Goal: Browse casually: Explore the website without a specific task or goal

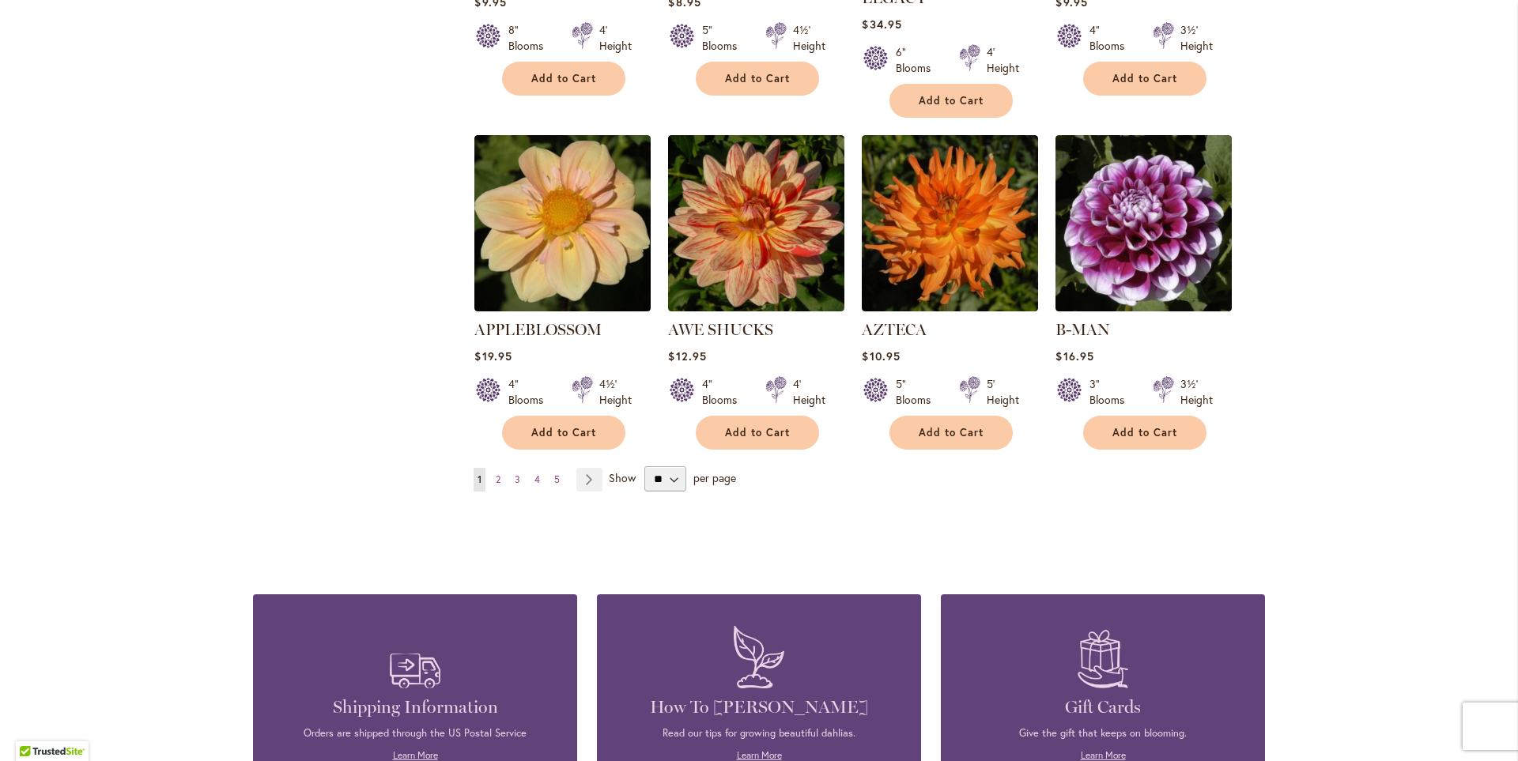
scroll to position [1265, 0]
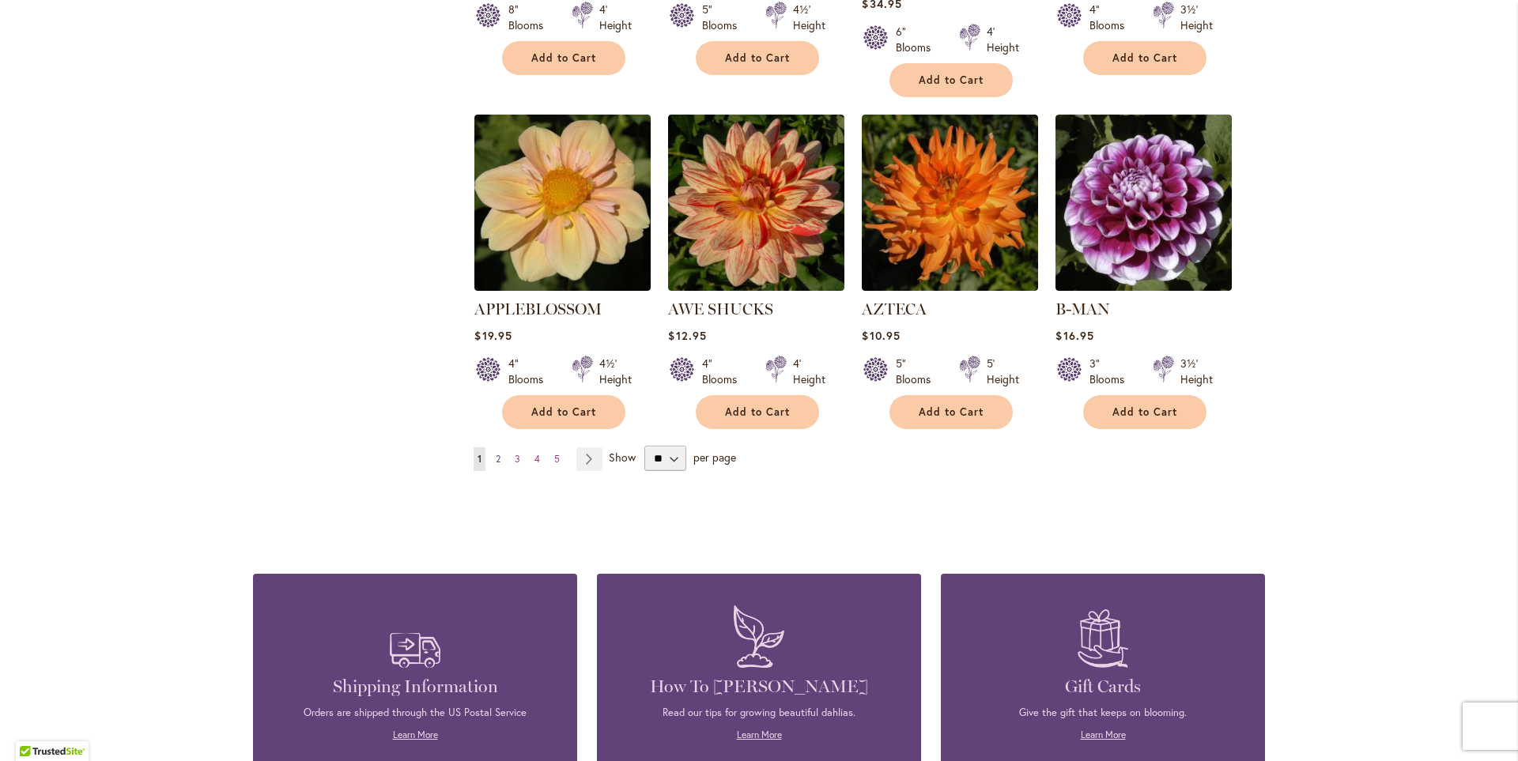
click at [495, 448] on link "Page 2" at bounding box center [498, 460] width 13 height 24
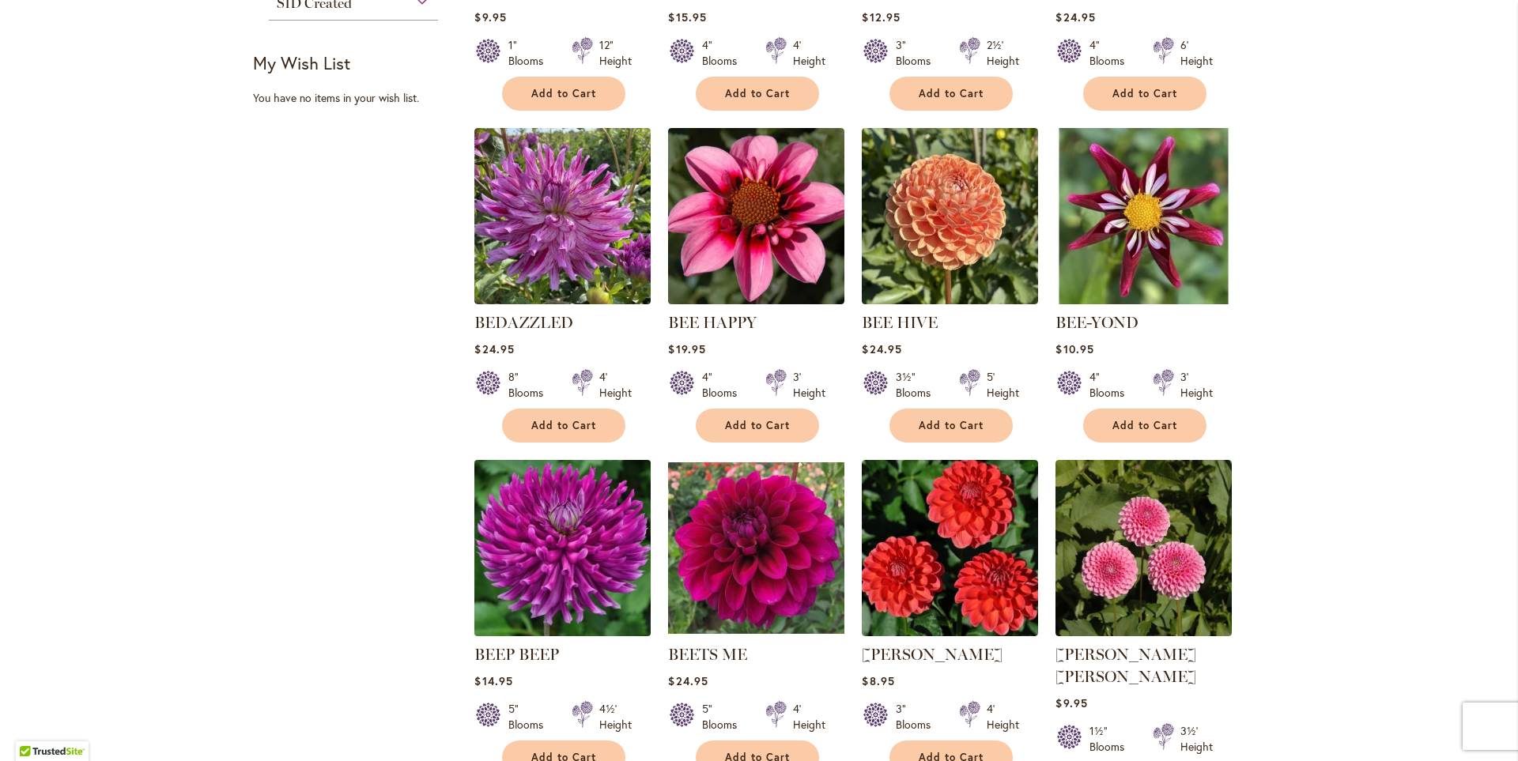
scroll to position [1028, 0]
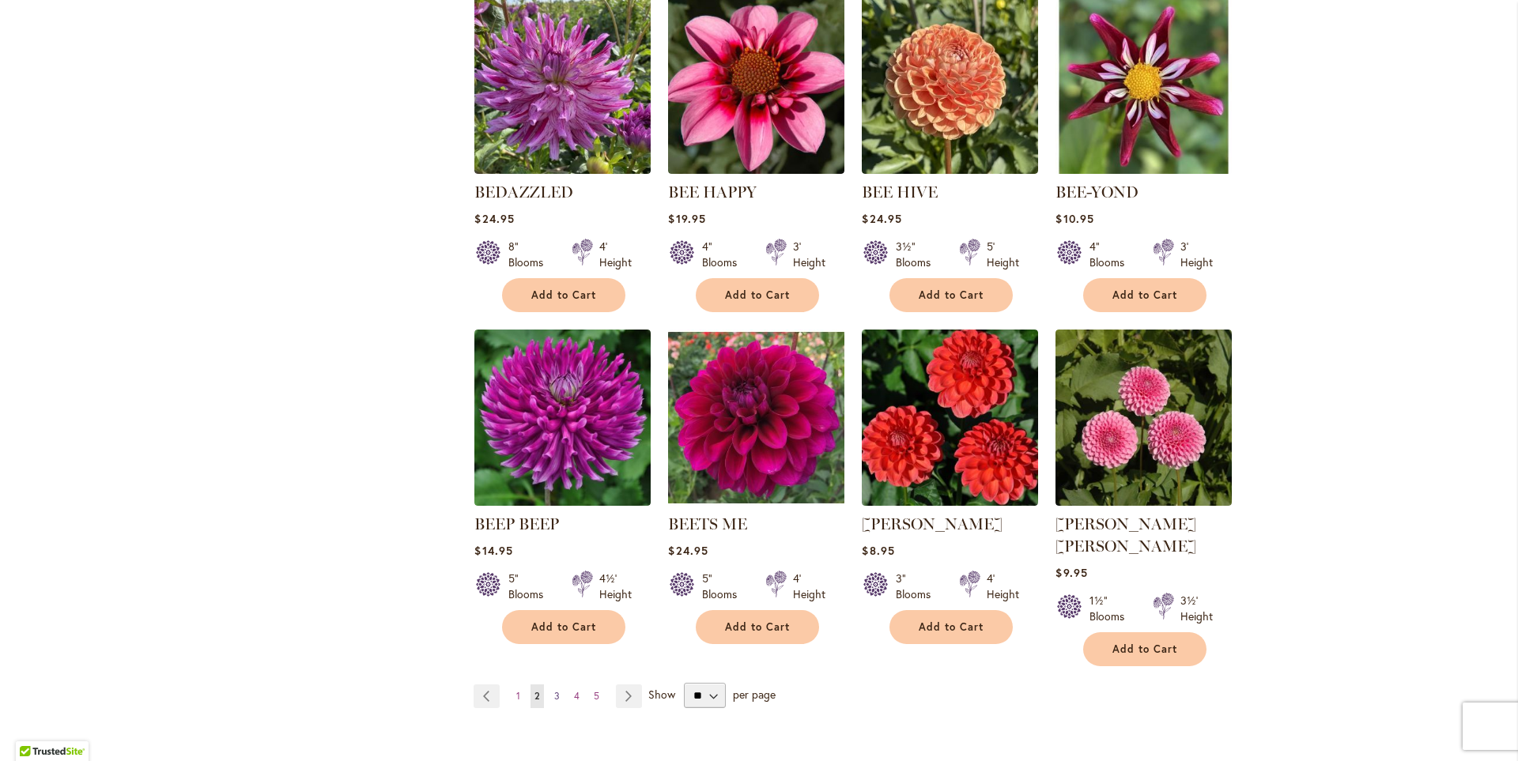
click at [554, 690] on span "3" at bounding box center [557, 696] width 6 height 12
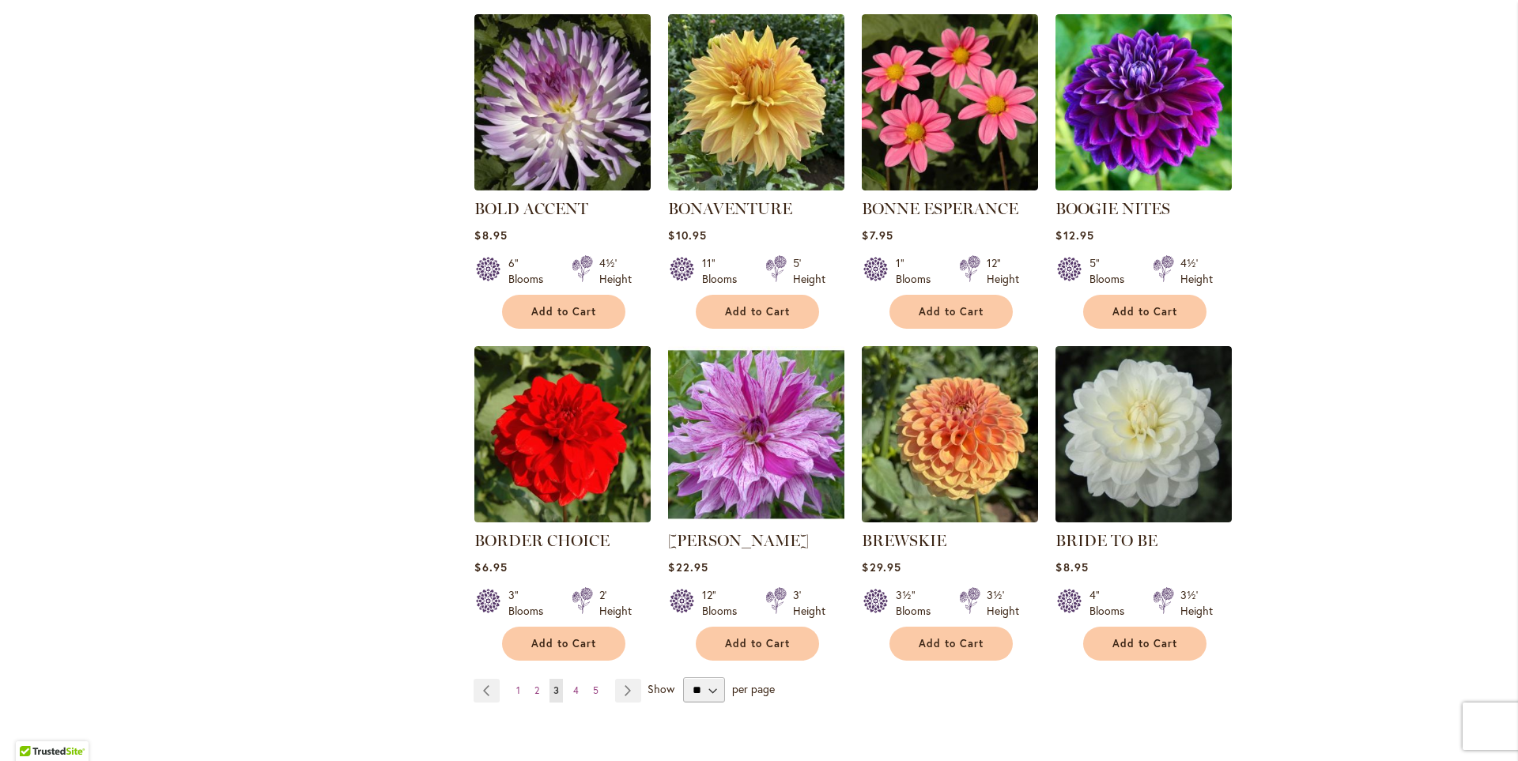
scroll to position [1028, 0]
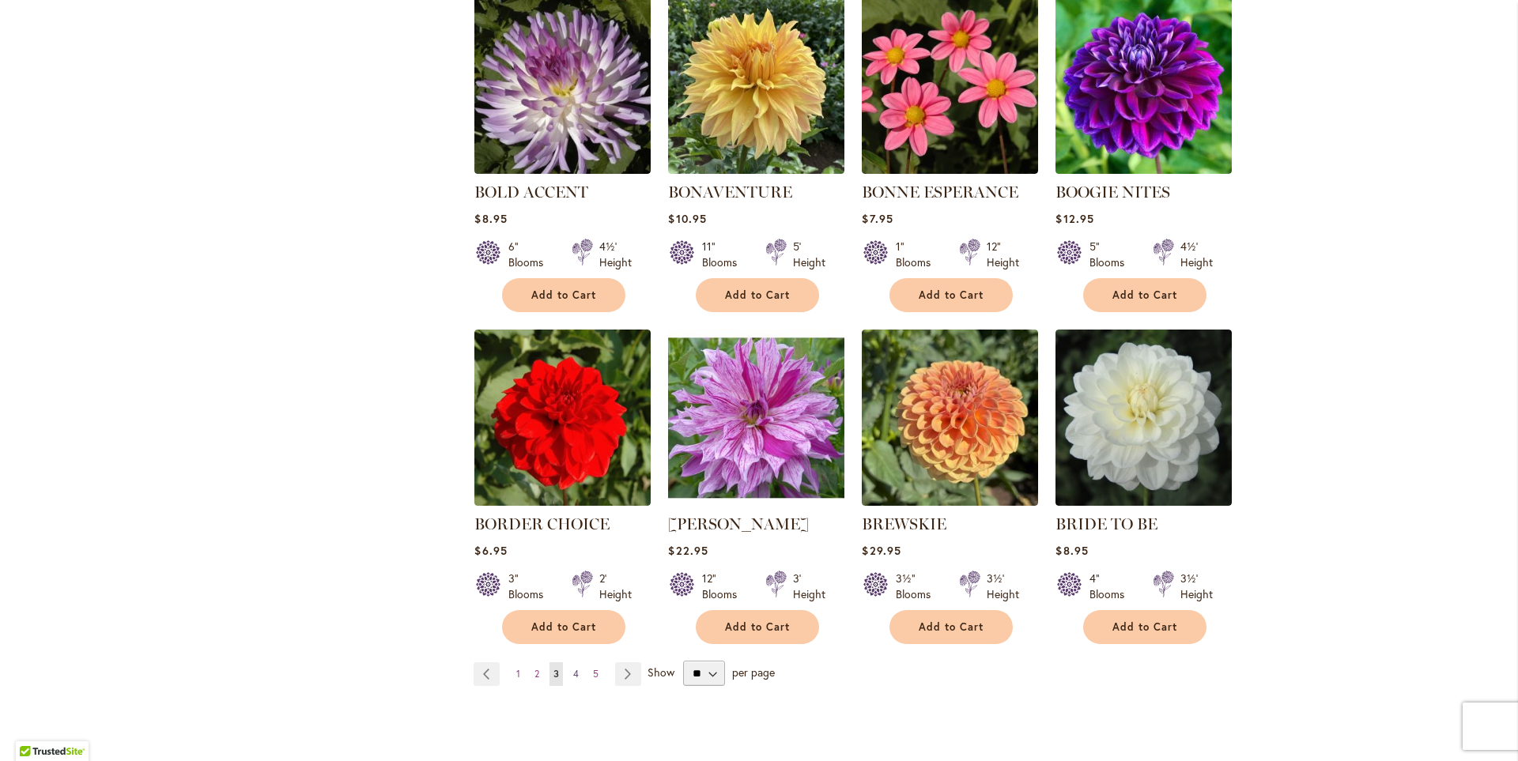
click at [573, 670] on span "4" at bounding box center [576, 674] width 6 height 12
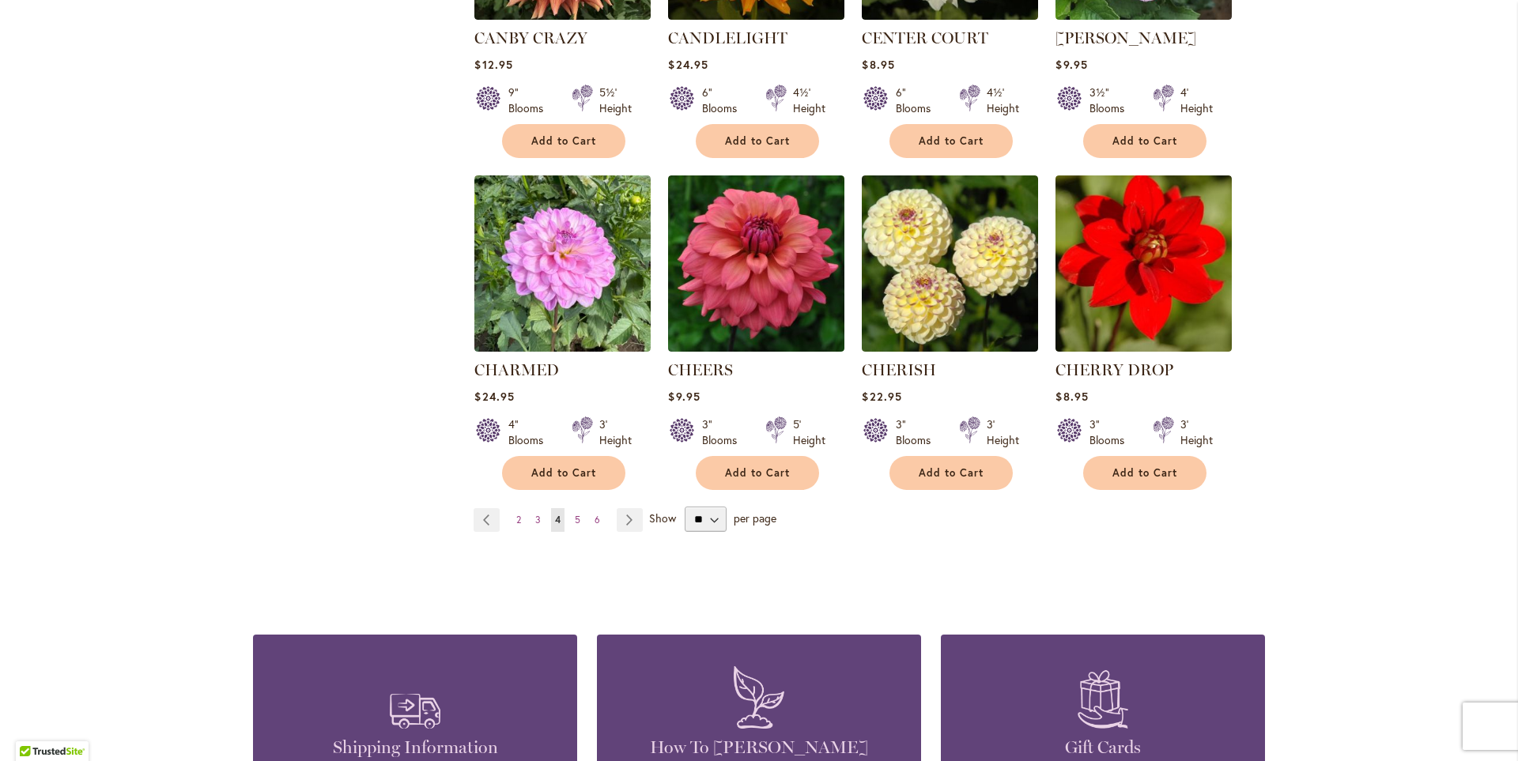
scroll to position [1265, 0]
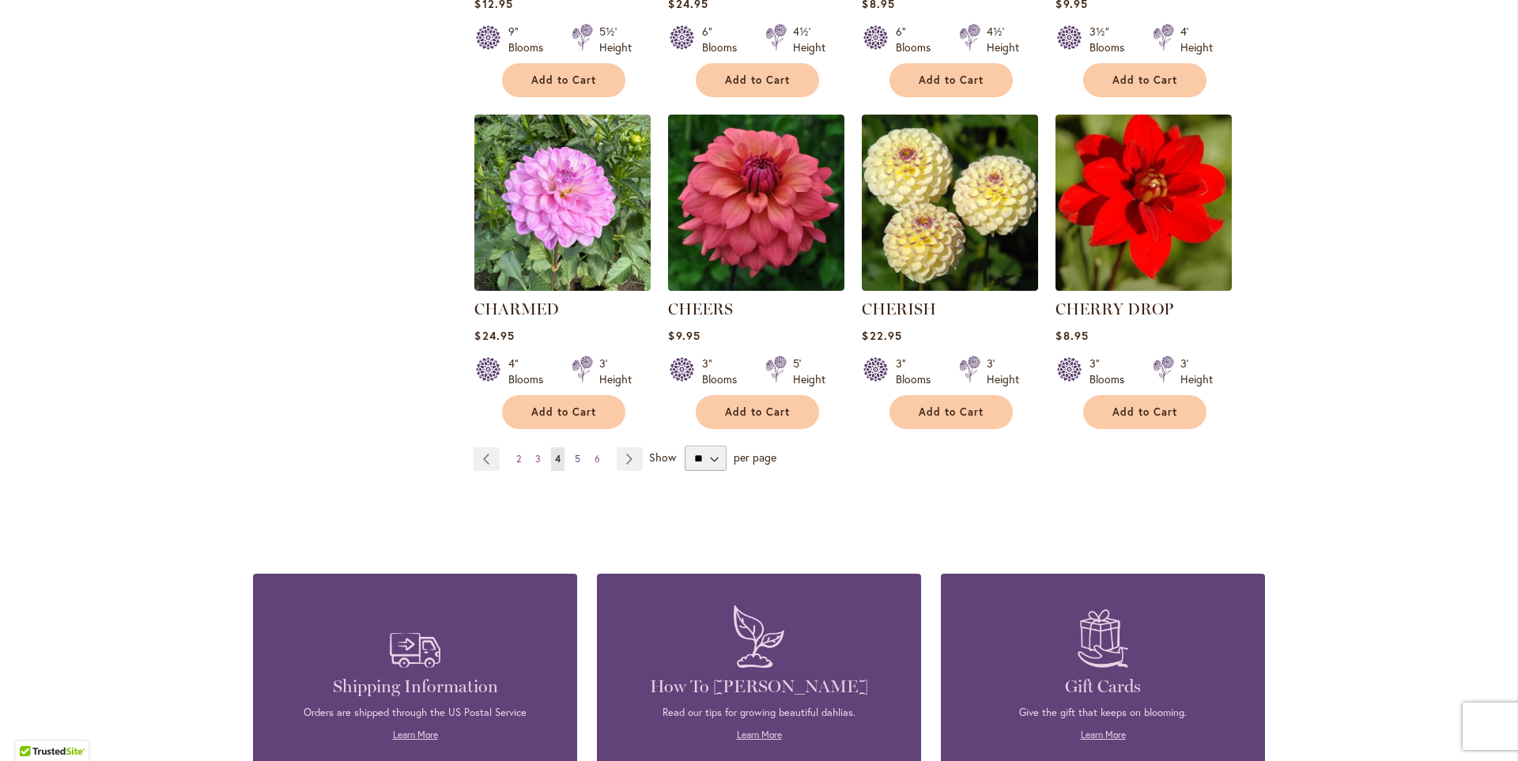
click at [575, 455] on span "5" at bounding box center [578, 459] width 6 height 12
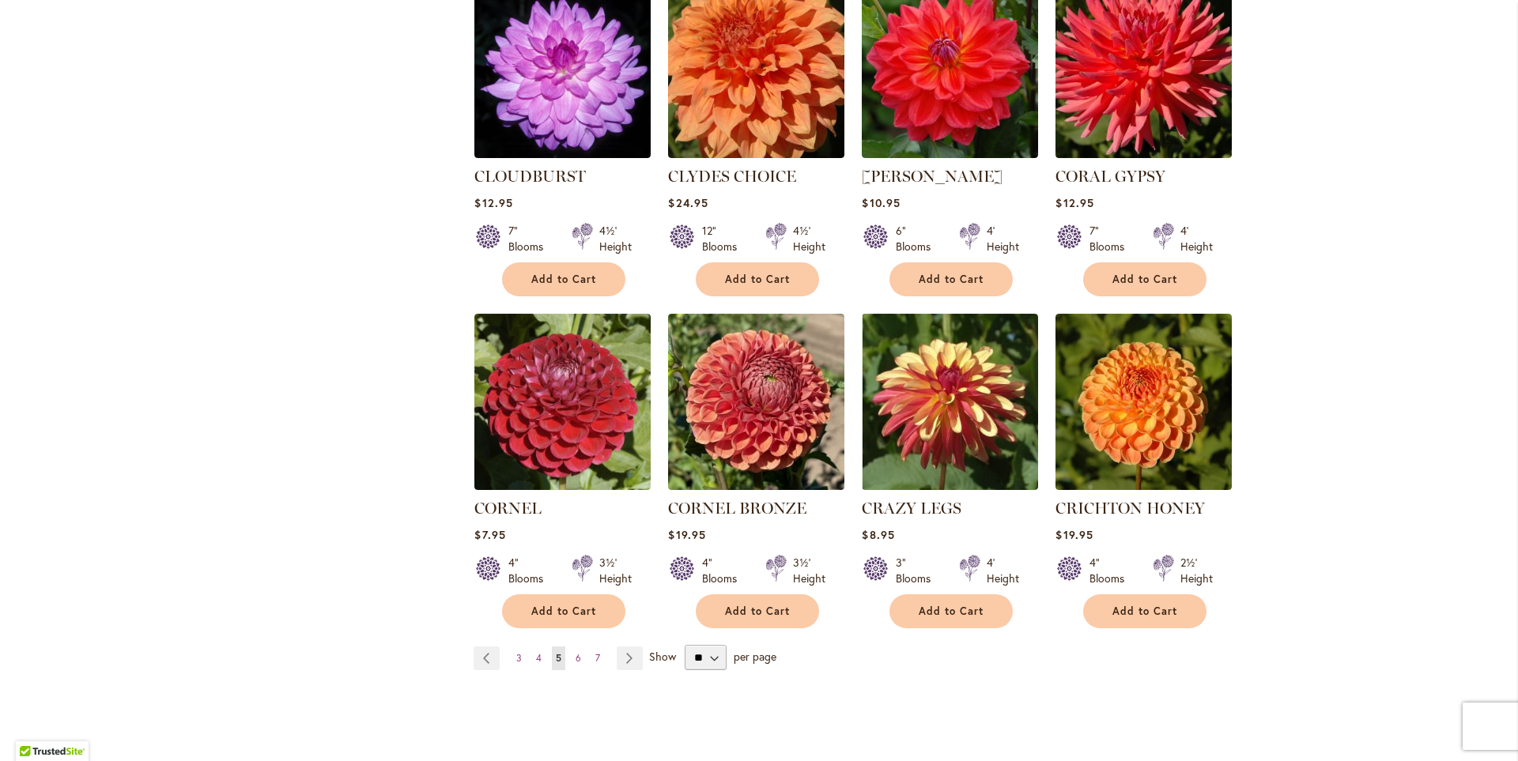
scroll to position [1107, 0]
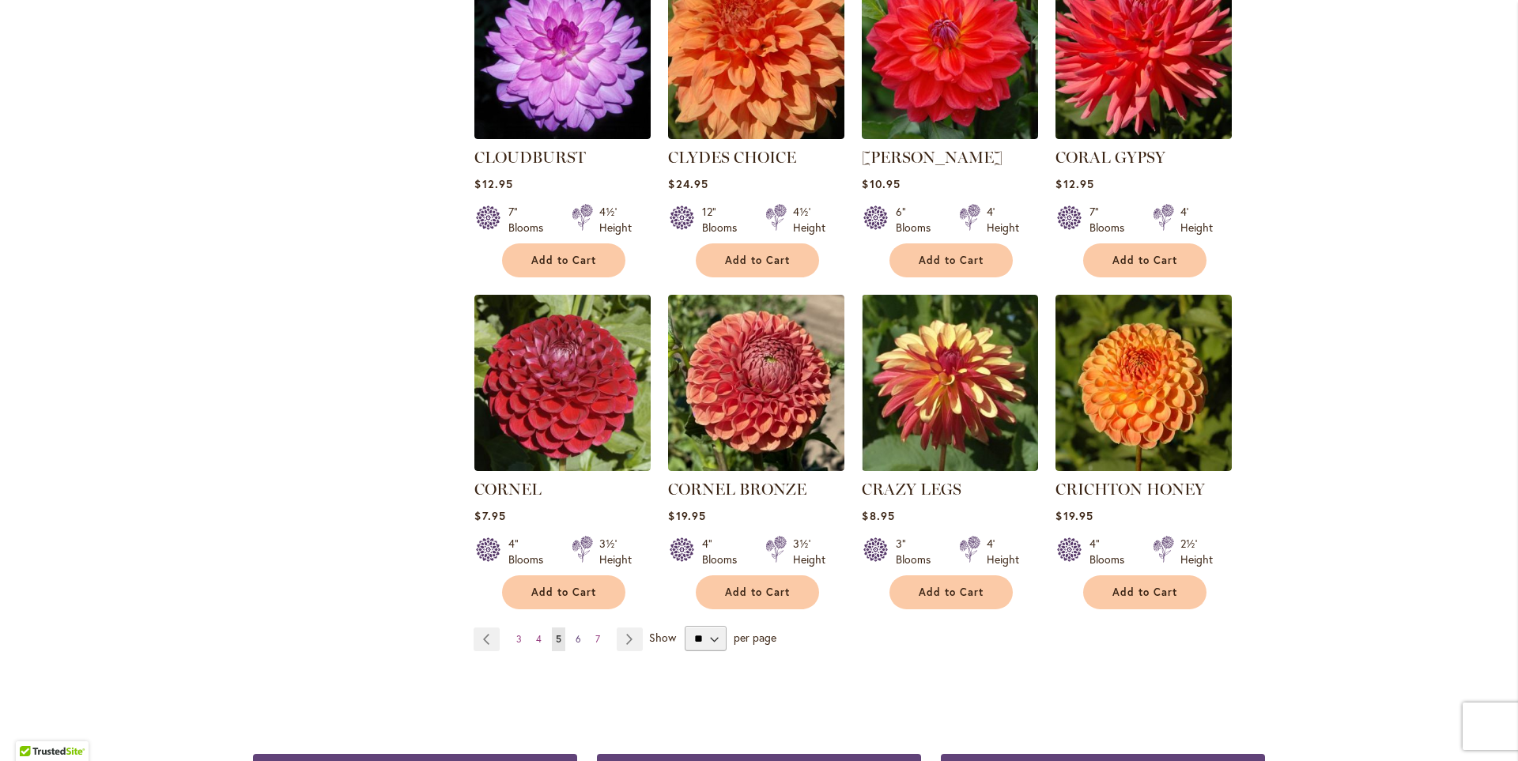
click at [576, 633] on span "6" at bounding box center [579, 639] width 6 height 12
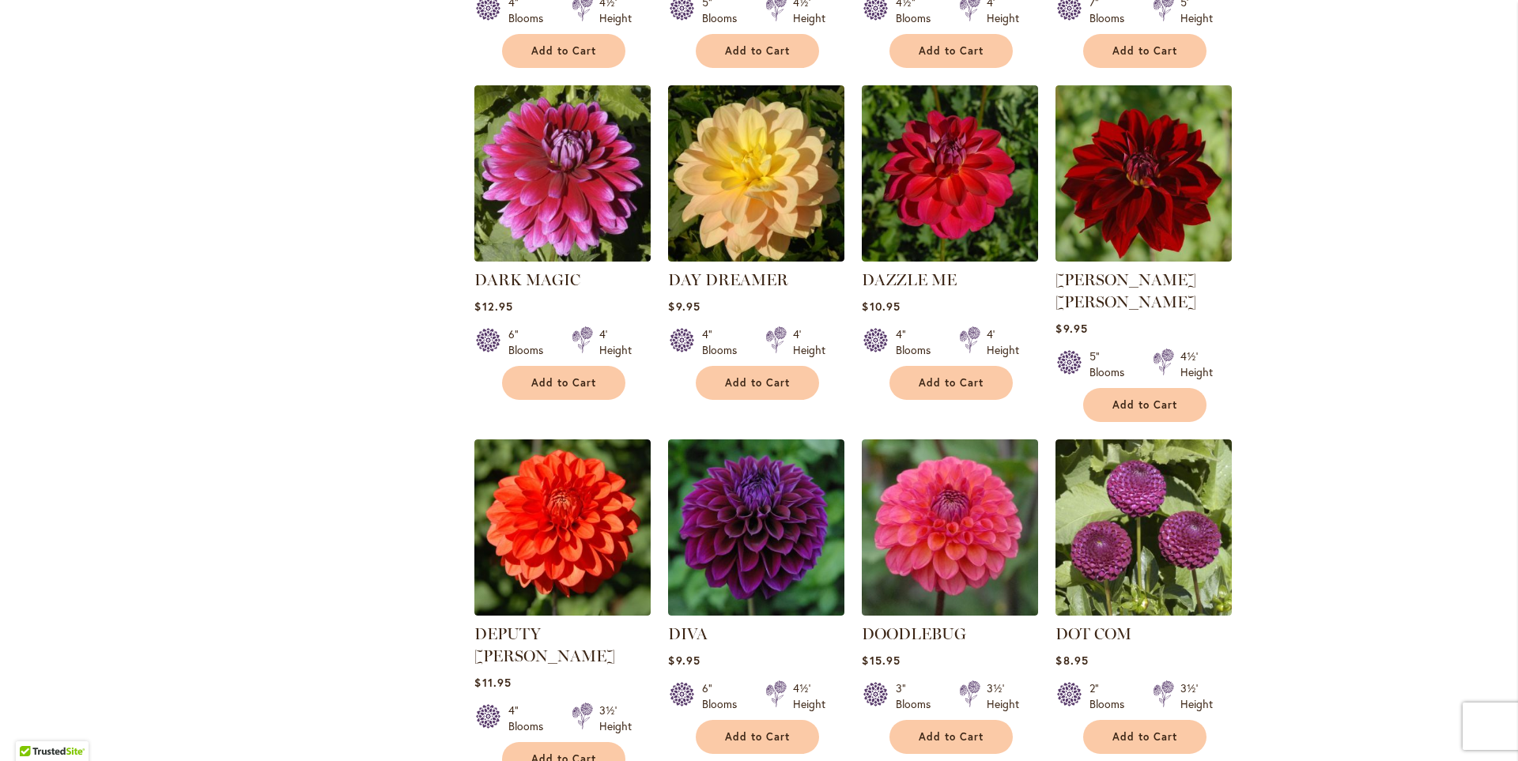
scroll to position [1028, 0]
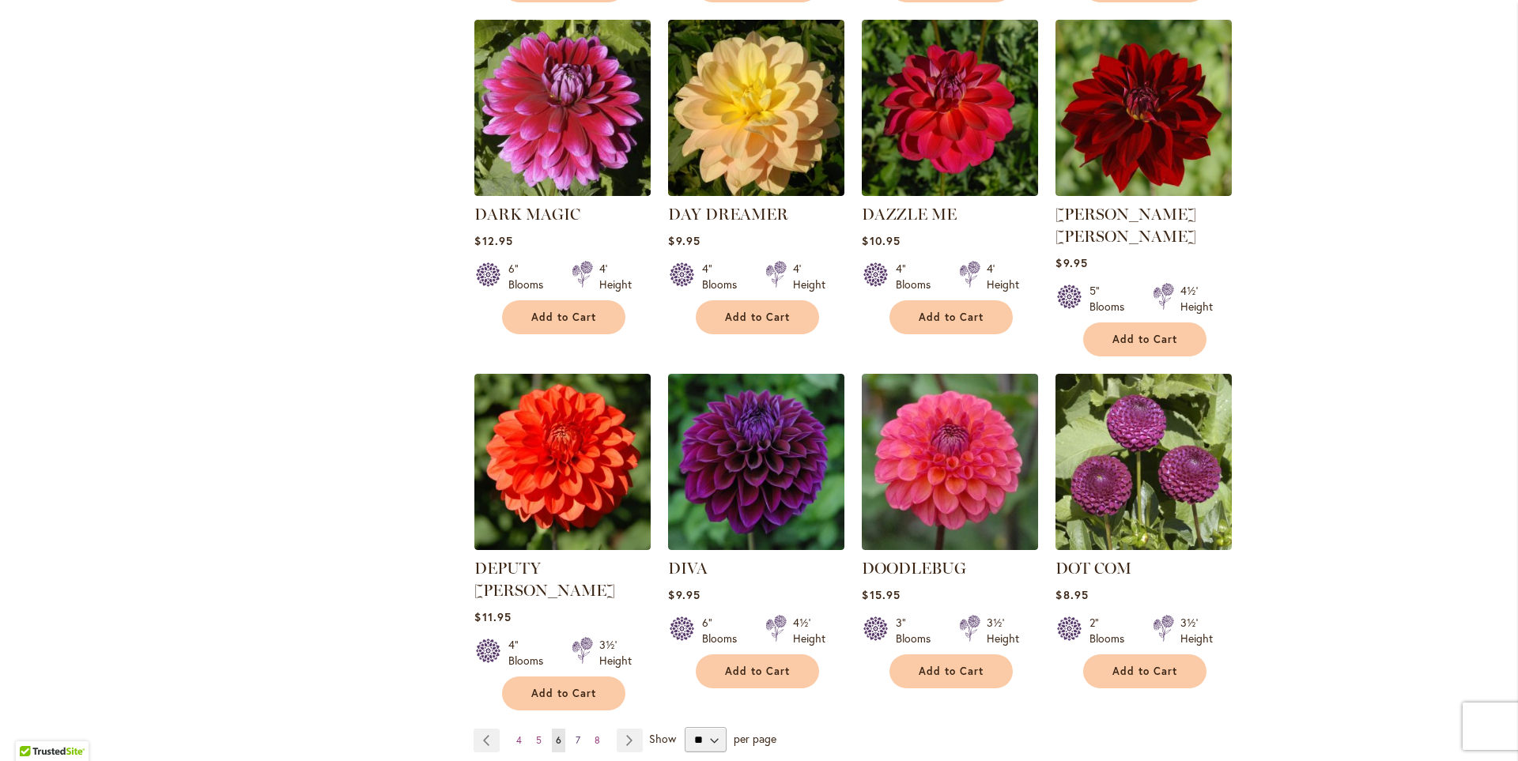
click at [576, 735] on span "7" at bounding box center [578, 741] width 5 height 12
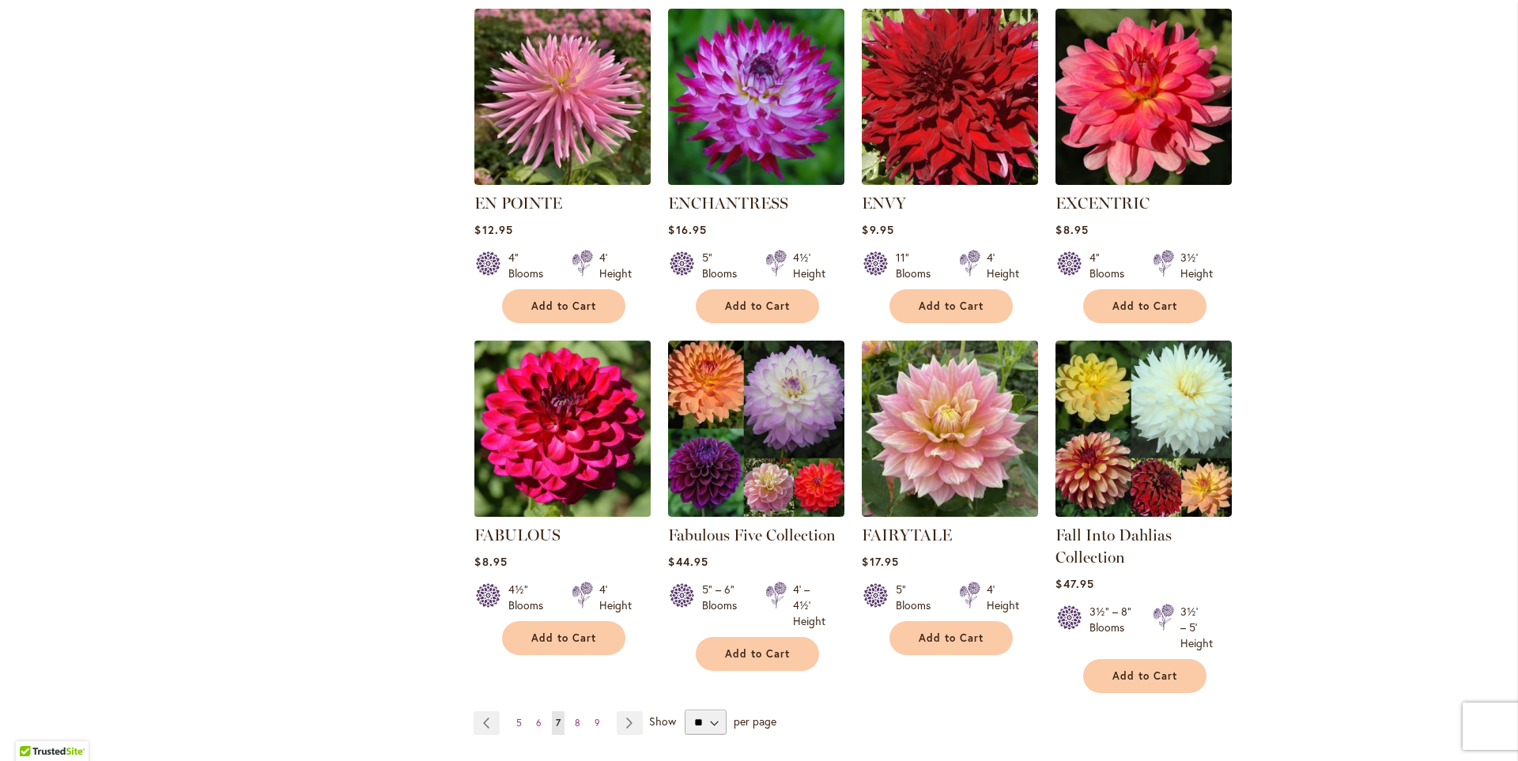
scroll to position [1028, 0]
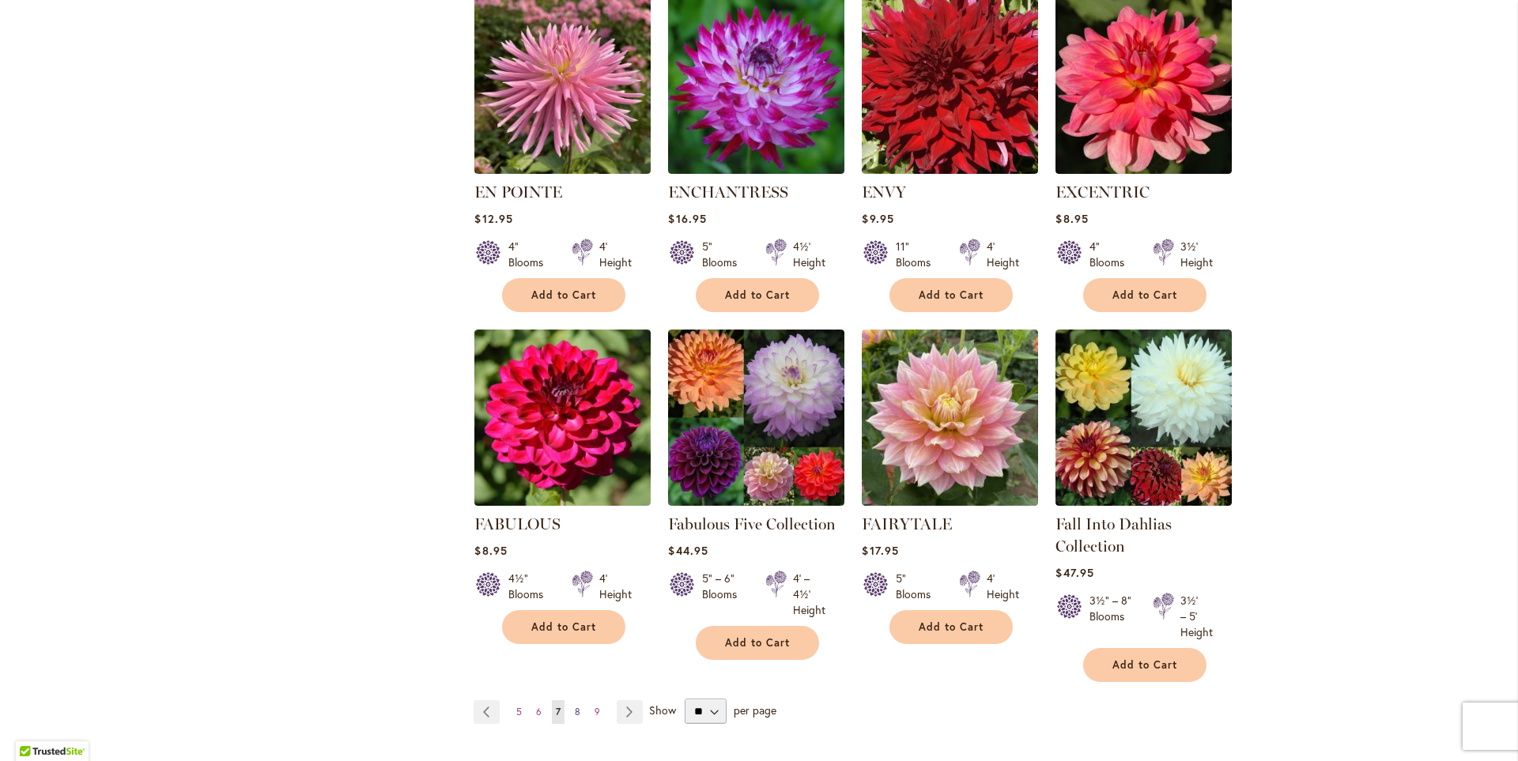
click at [575, 710] on span "8" at bounding box center [578, 712] width 6 height 12
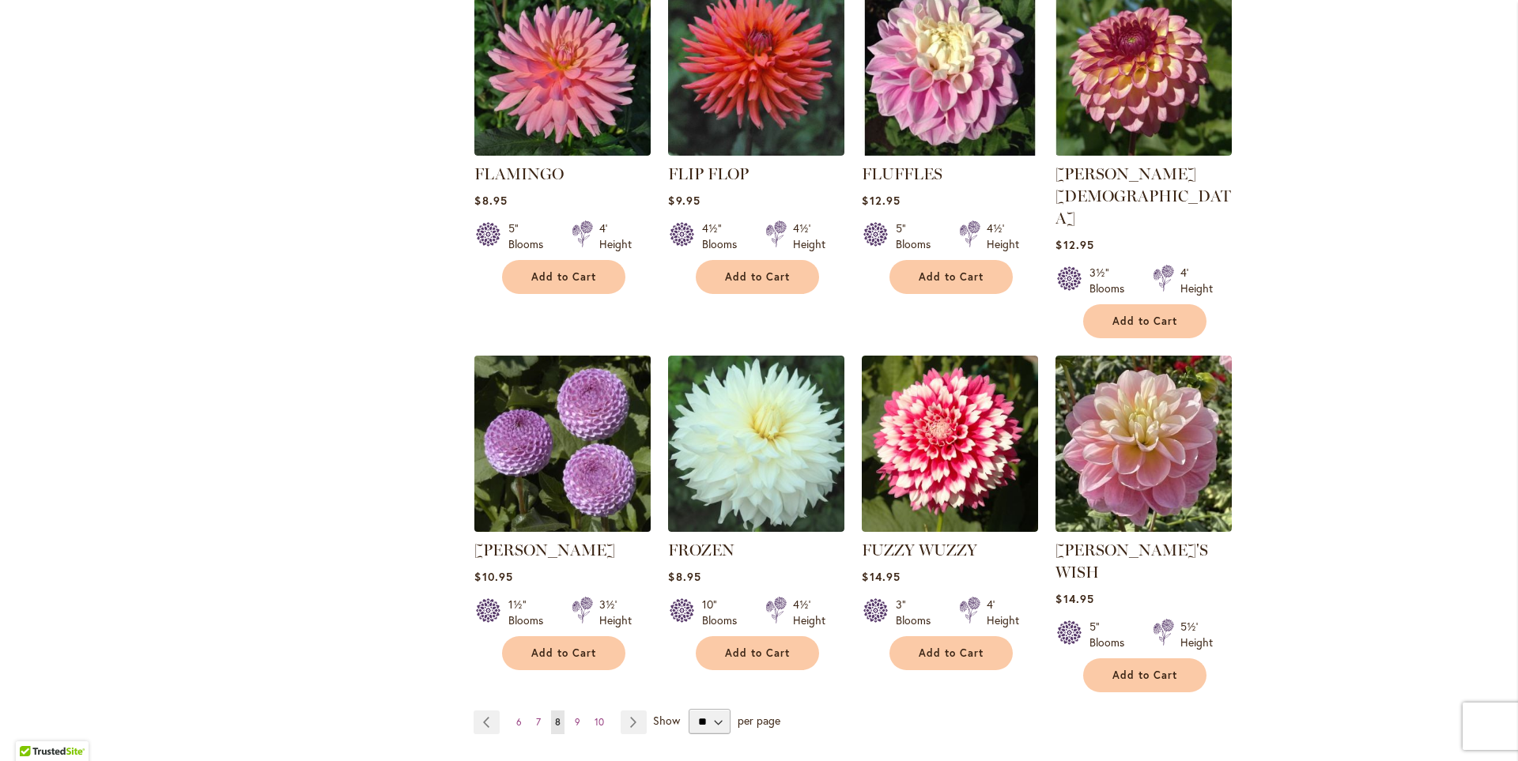
scroll to position [1107, 0]
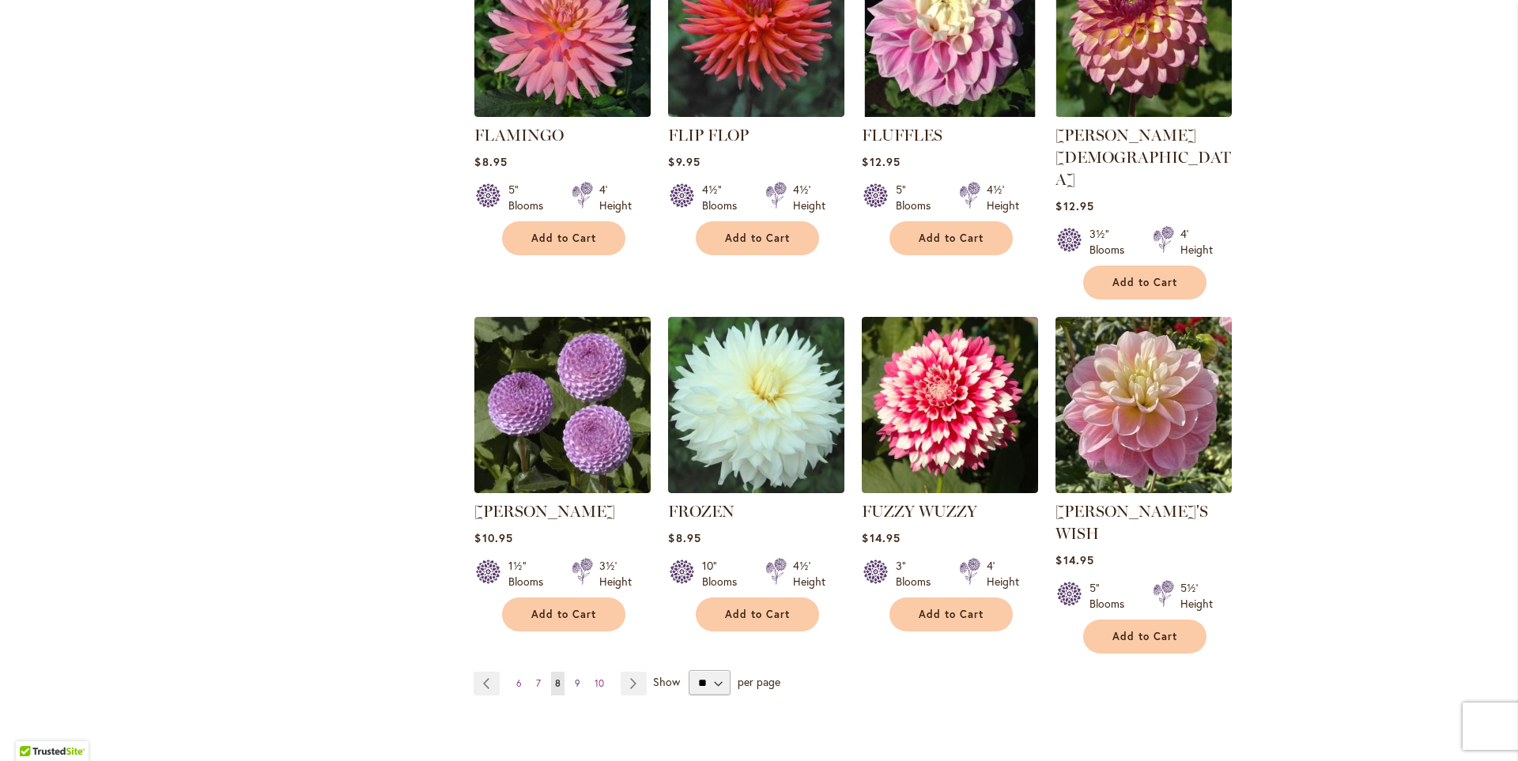
click at [575, 678] on span "9" at bounding box center [578, 684] width 6 height 12
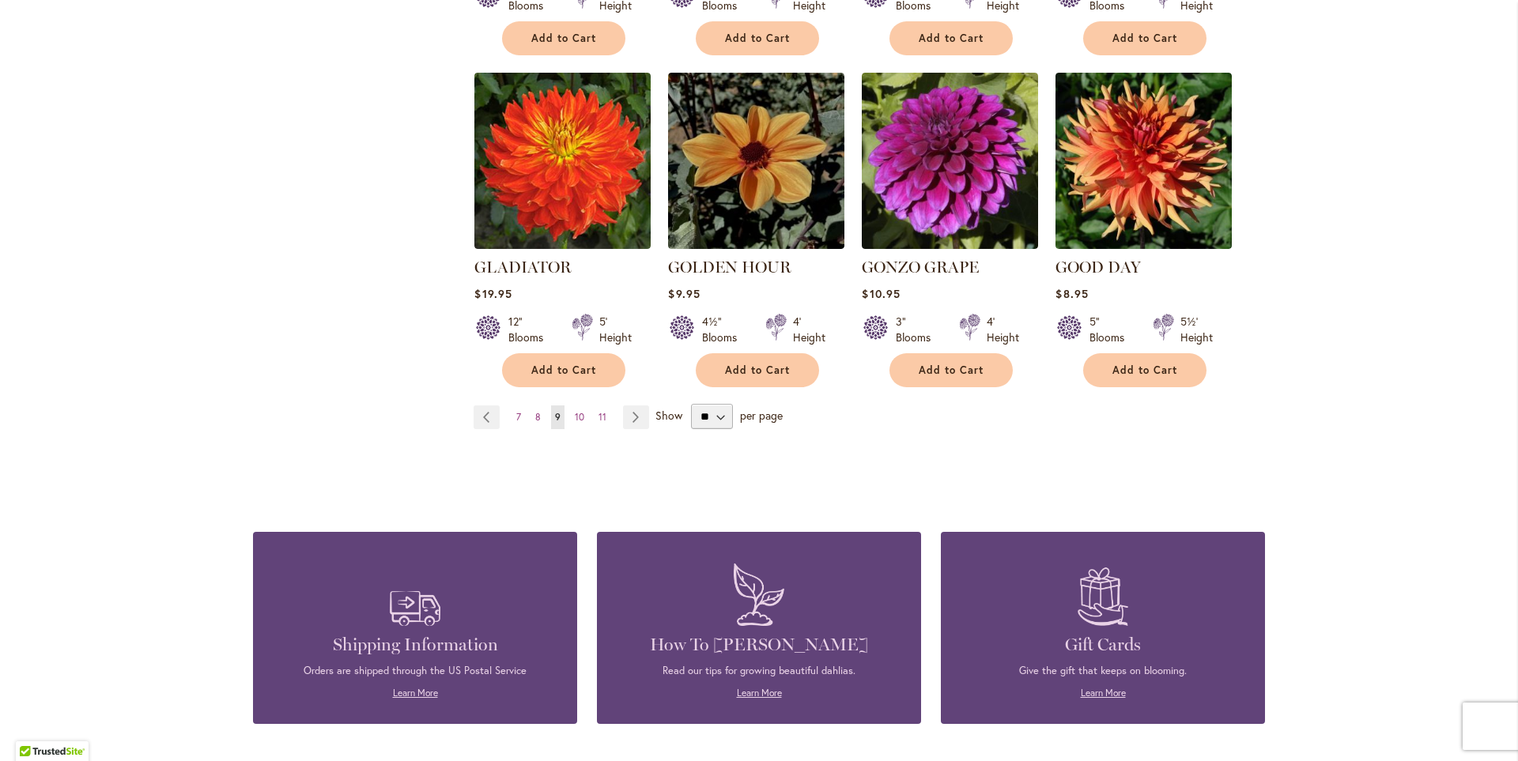
scroll to position [1344, 0]
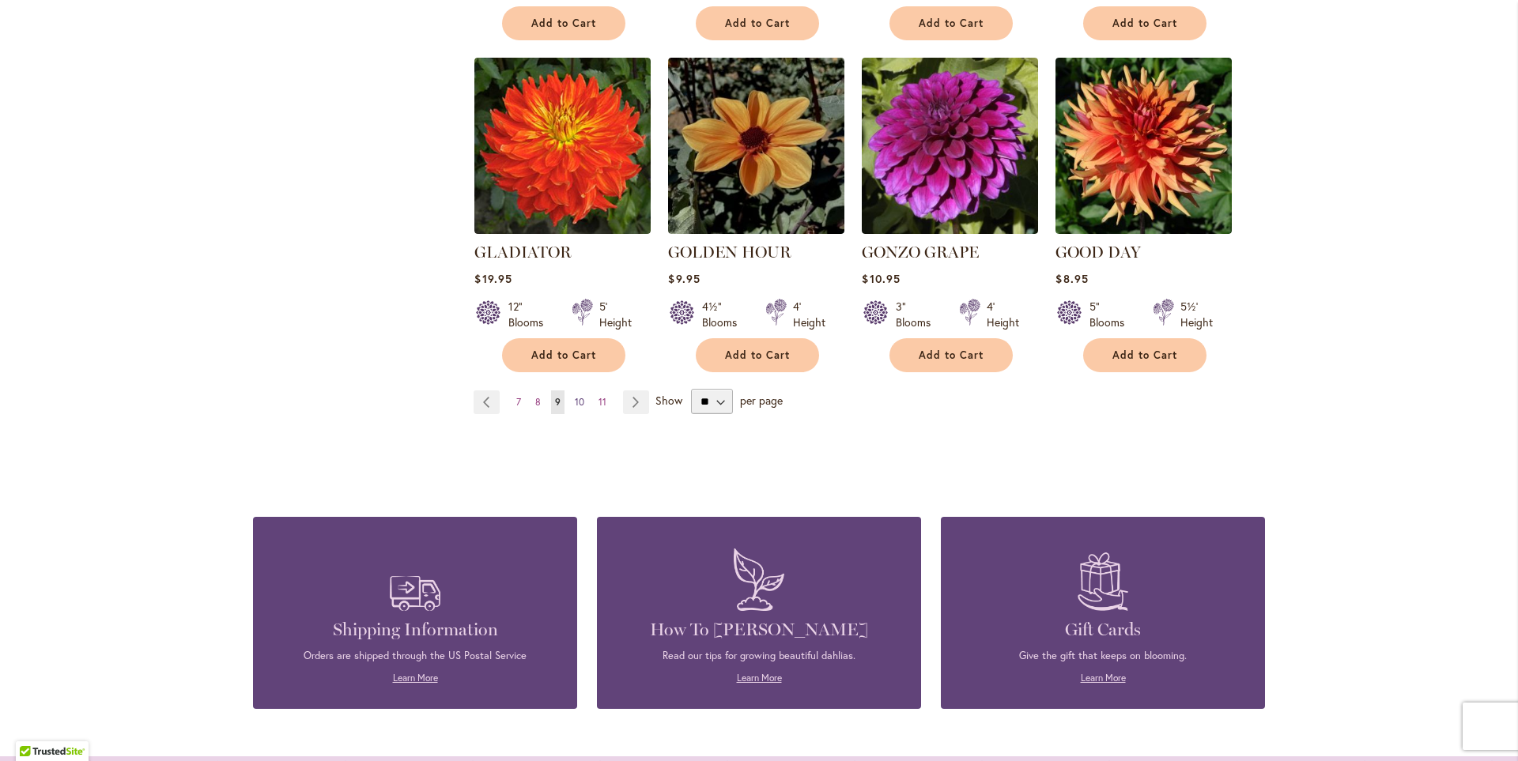
click at [578, 396] on span "10" at bounding box center [579, 402] width 9 height 12
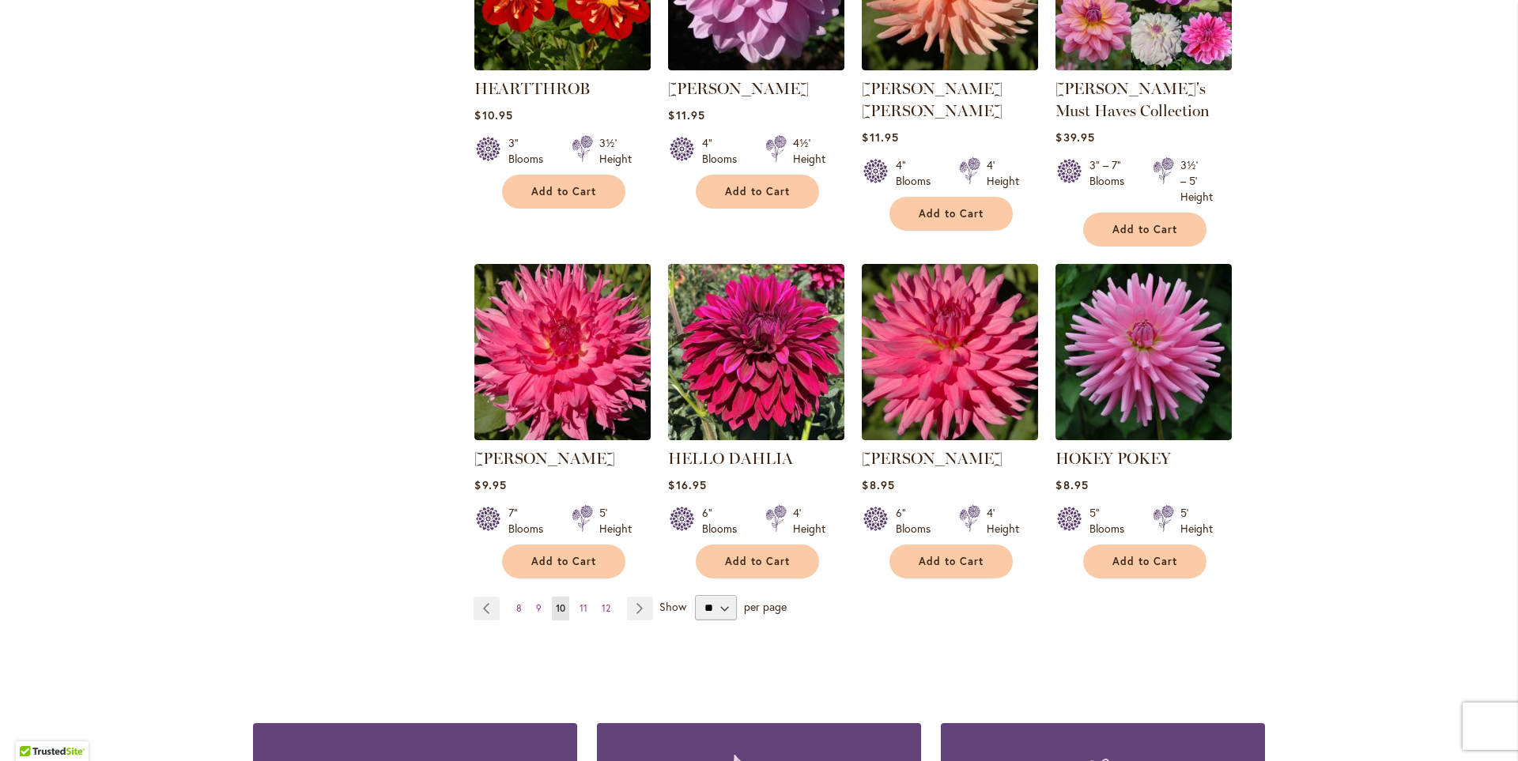
scroll to position [1186, 0]
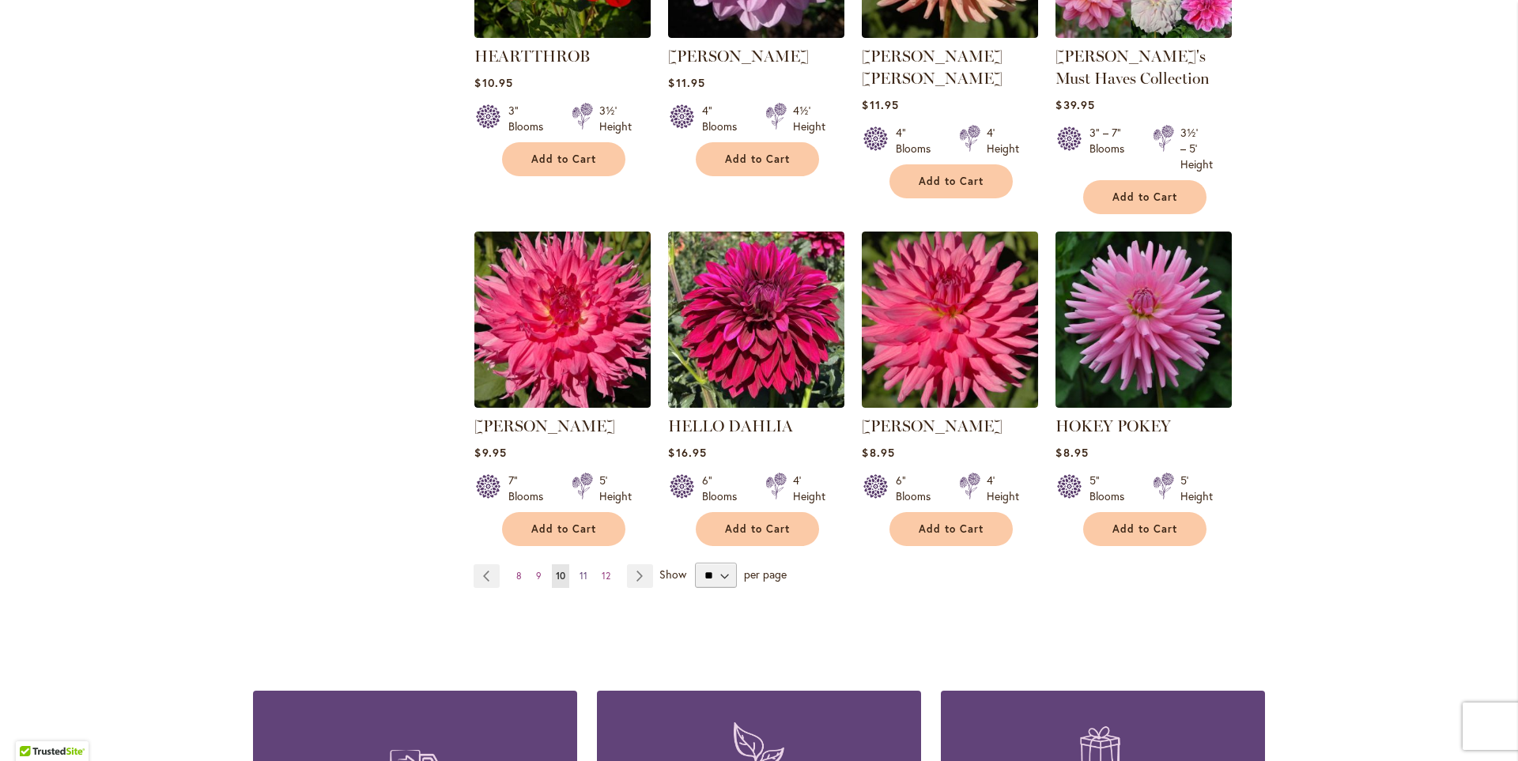
click at [580, 570] on span "11" at bounding box center [584, 576] width 8 height 12
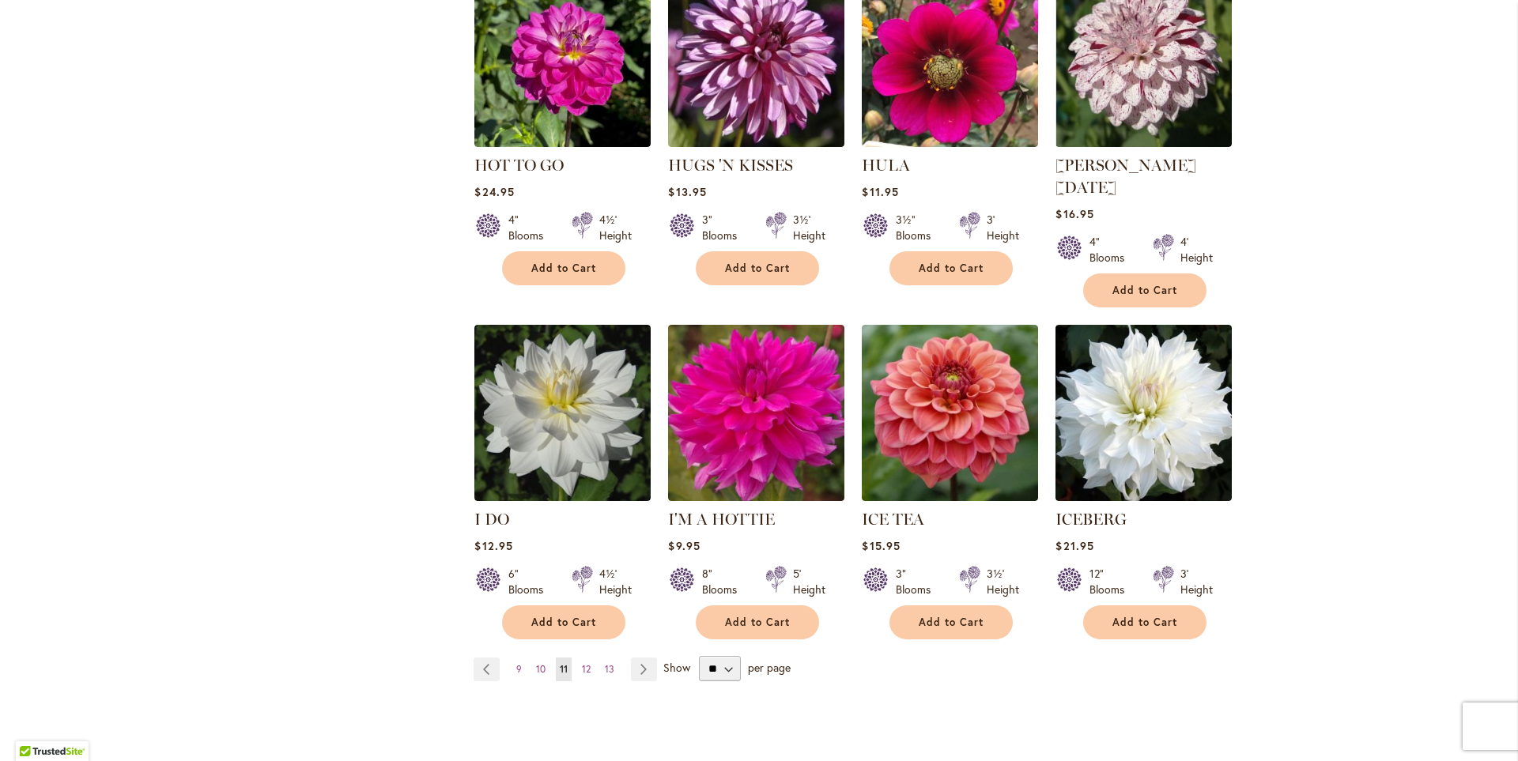
scroll to position [1107, 0]
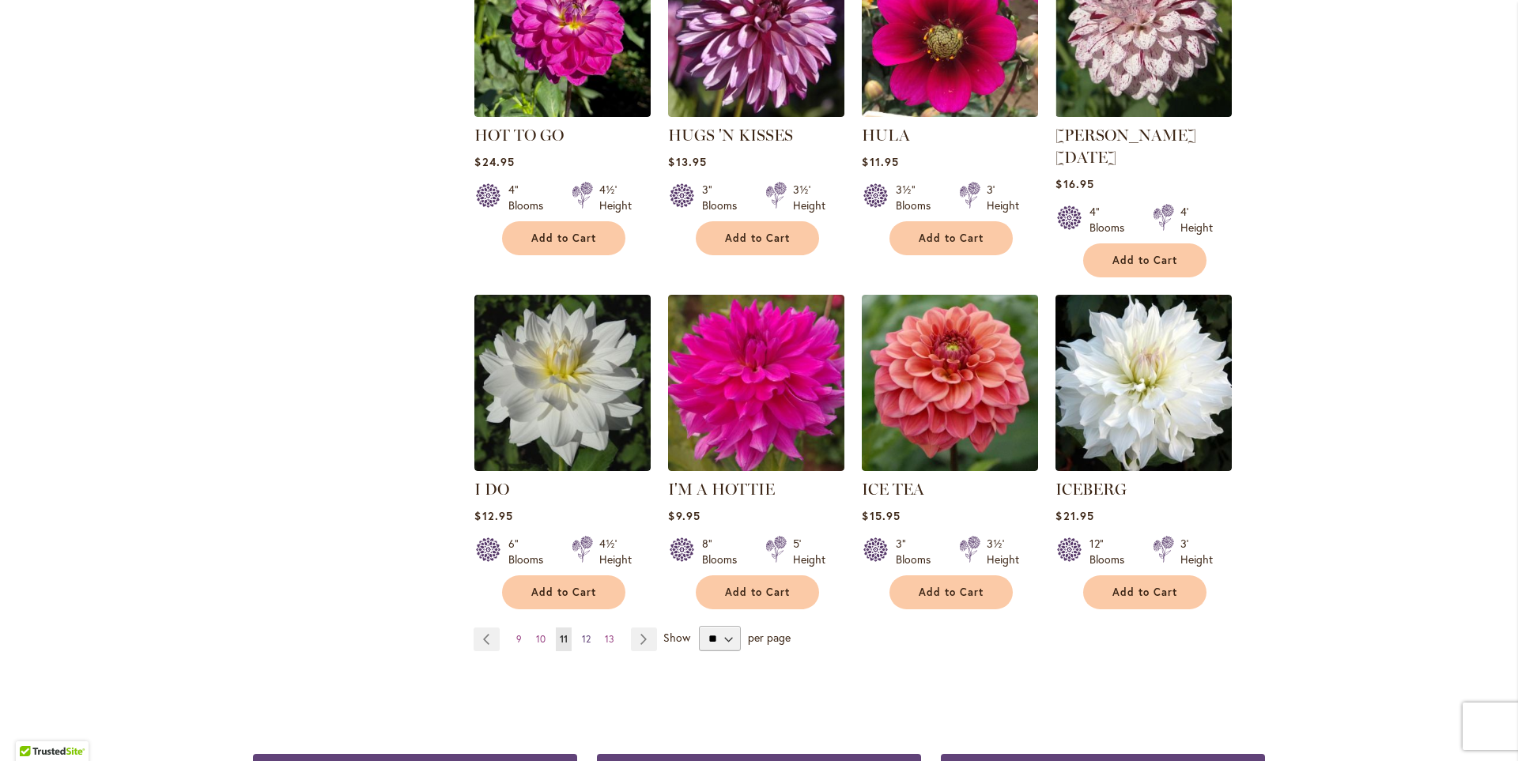
click at [582, 633] on span "12" at bounding box center [586, 639] width 9 height 12
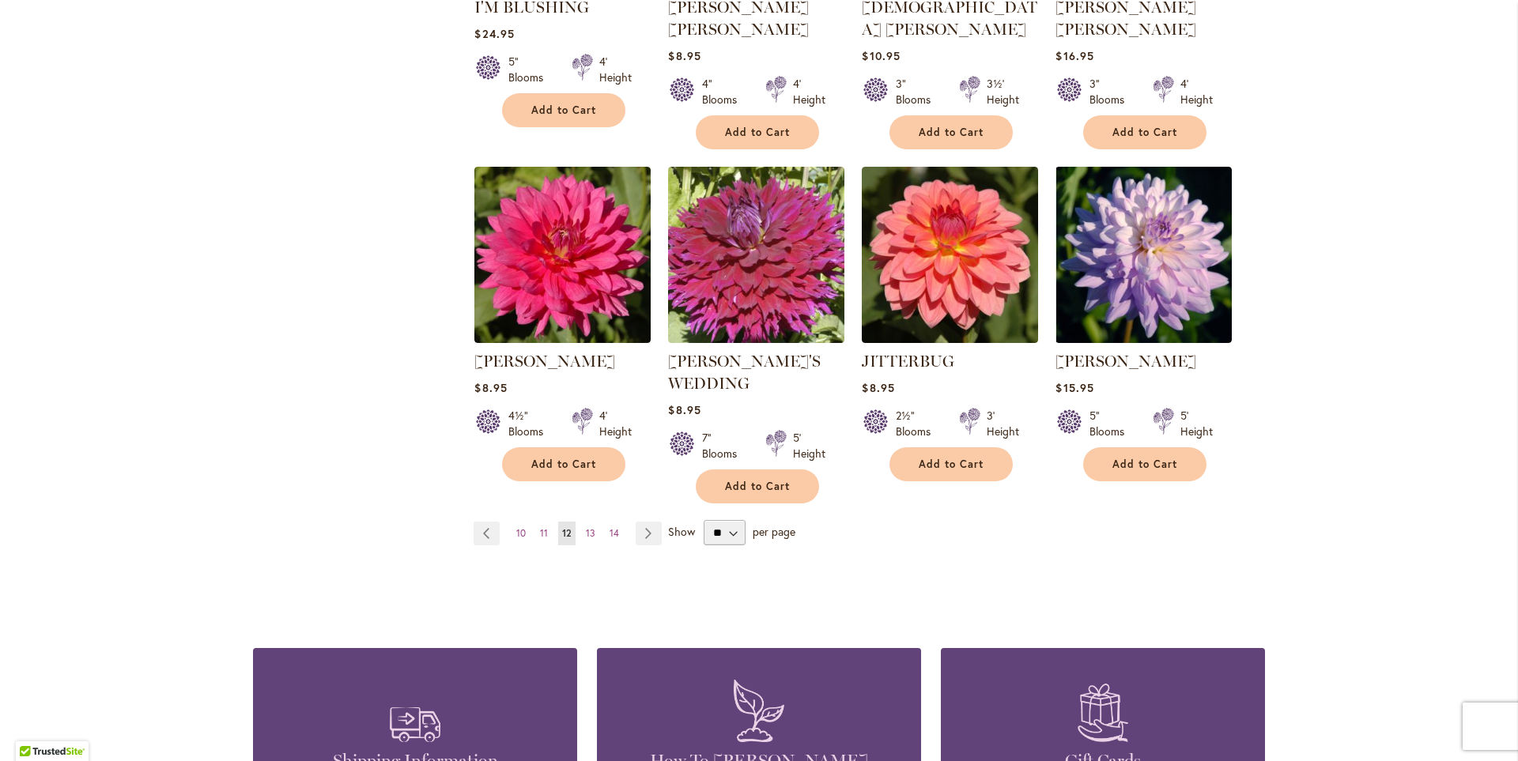
scroll to position [1265, 0]
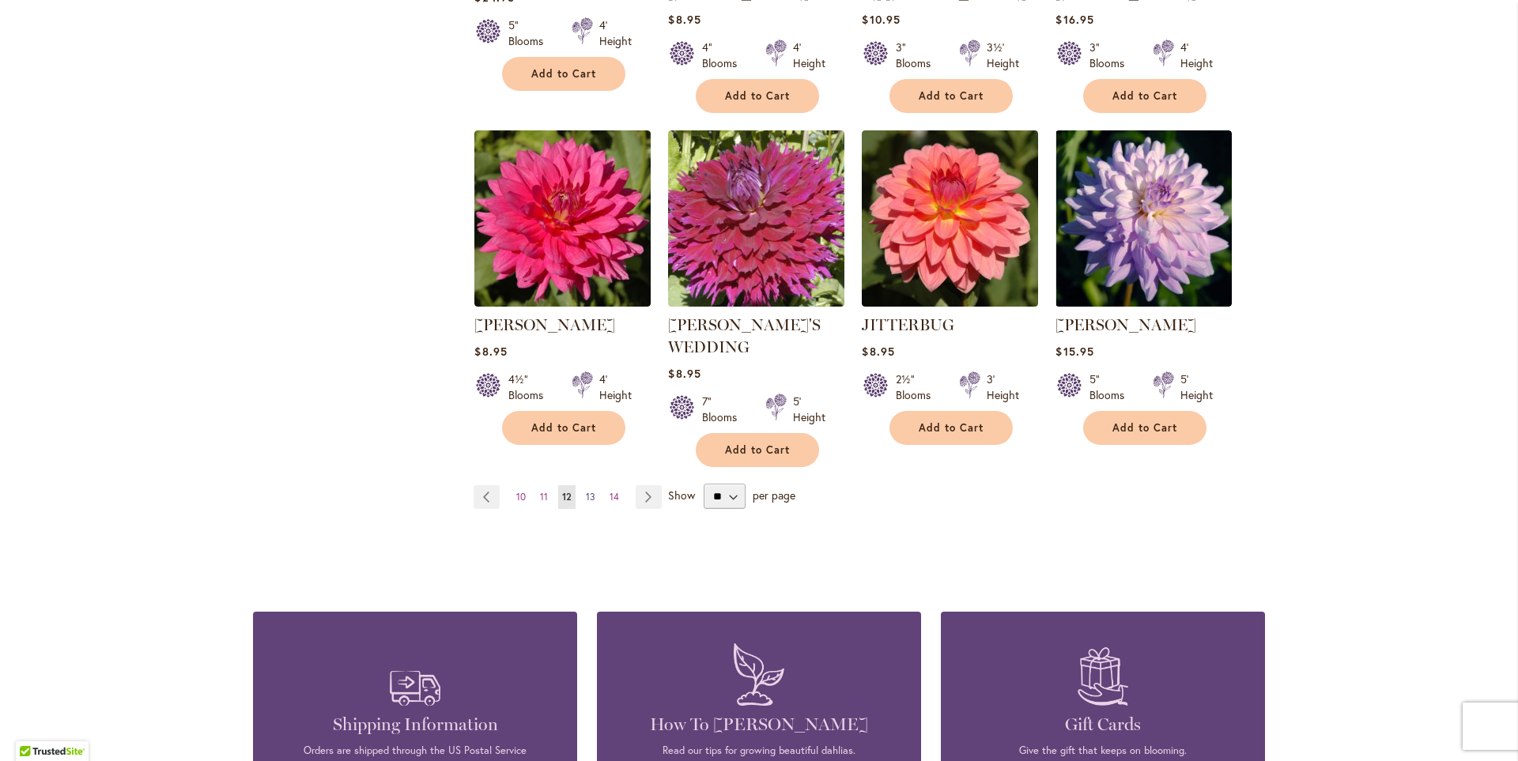
click at [586, 491] on span "13" at bounding box center [590, 497] width 9 height 12
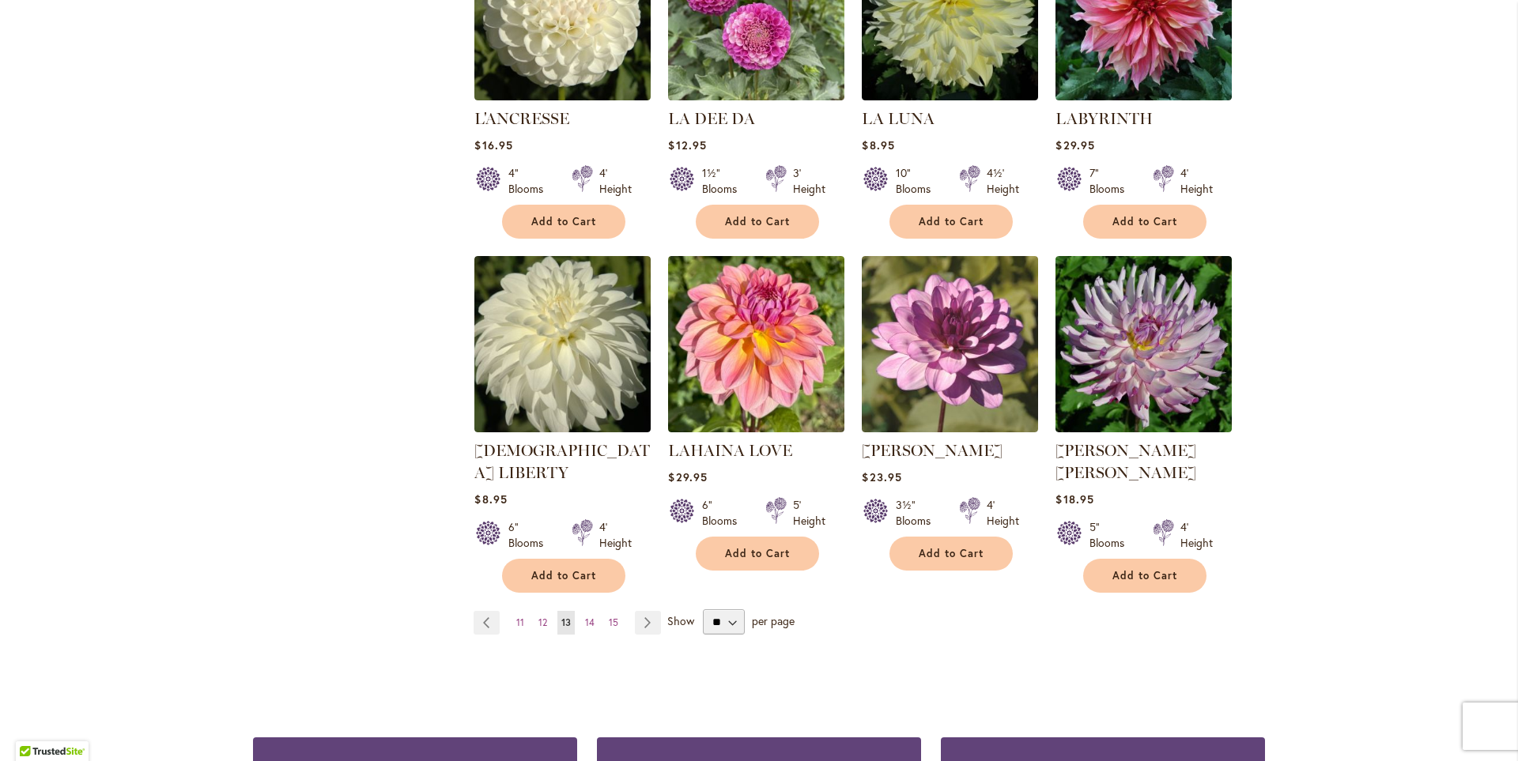
scroll to position [1107, 0]
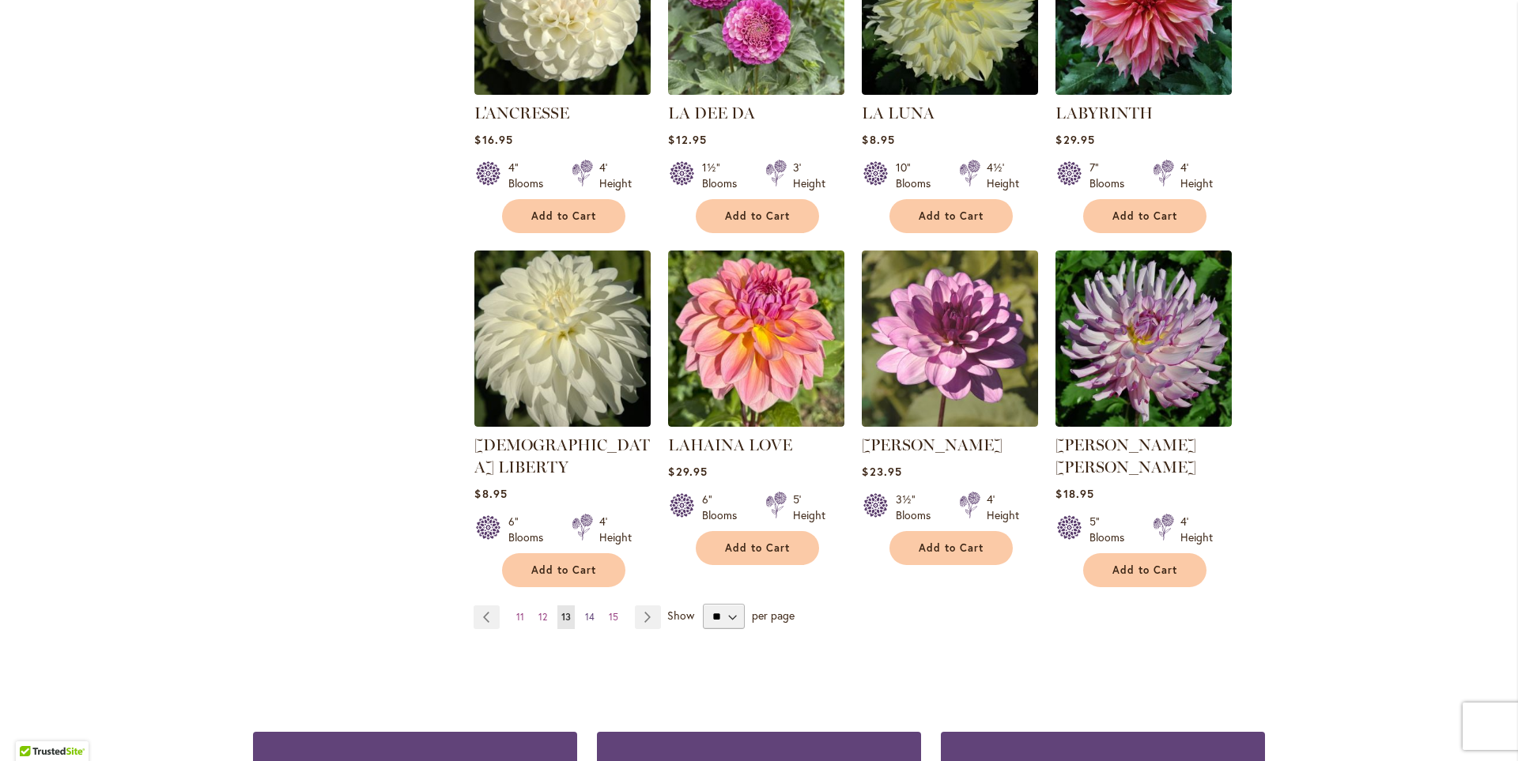
click at [585, 611] on span "14" at bounding box center [589, 617] width 9 height 12
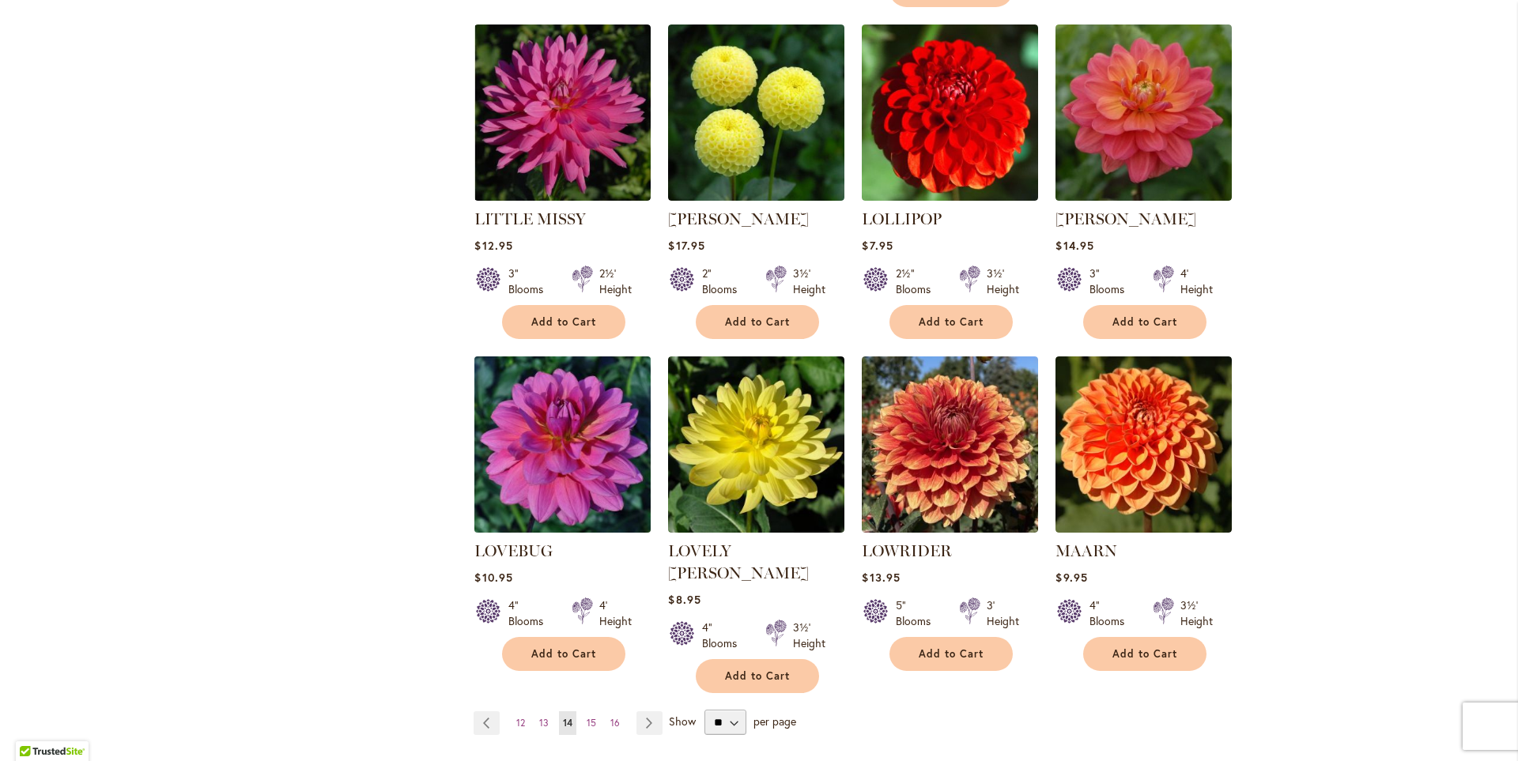
scroll to position [1028, 0]
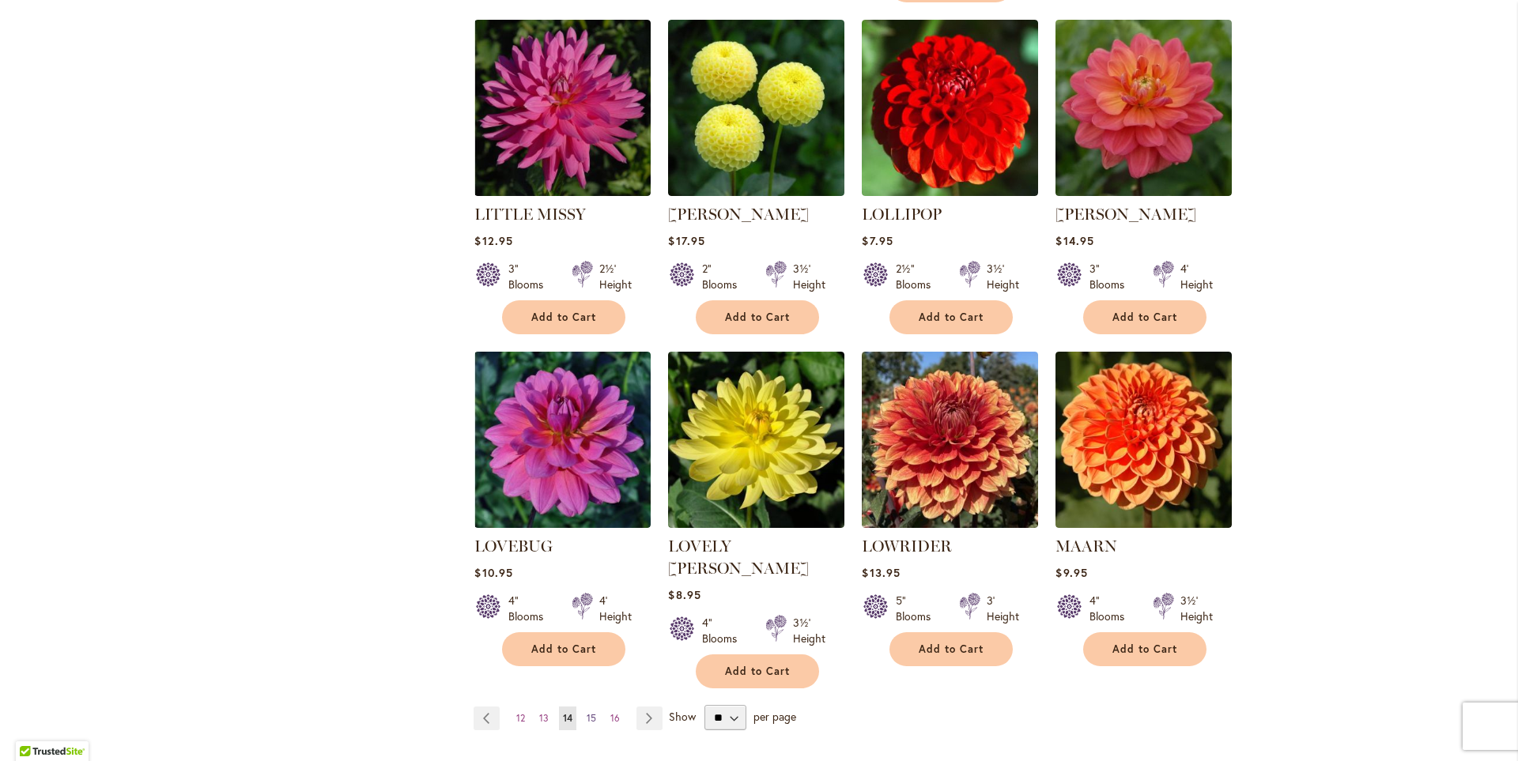
click at [587, 712] on span "15" at bounding box center [591, 718] width 9 height 12
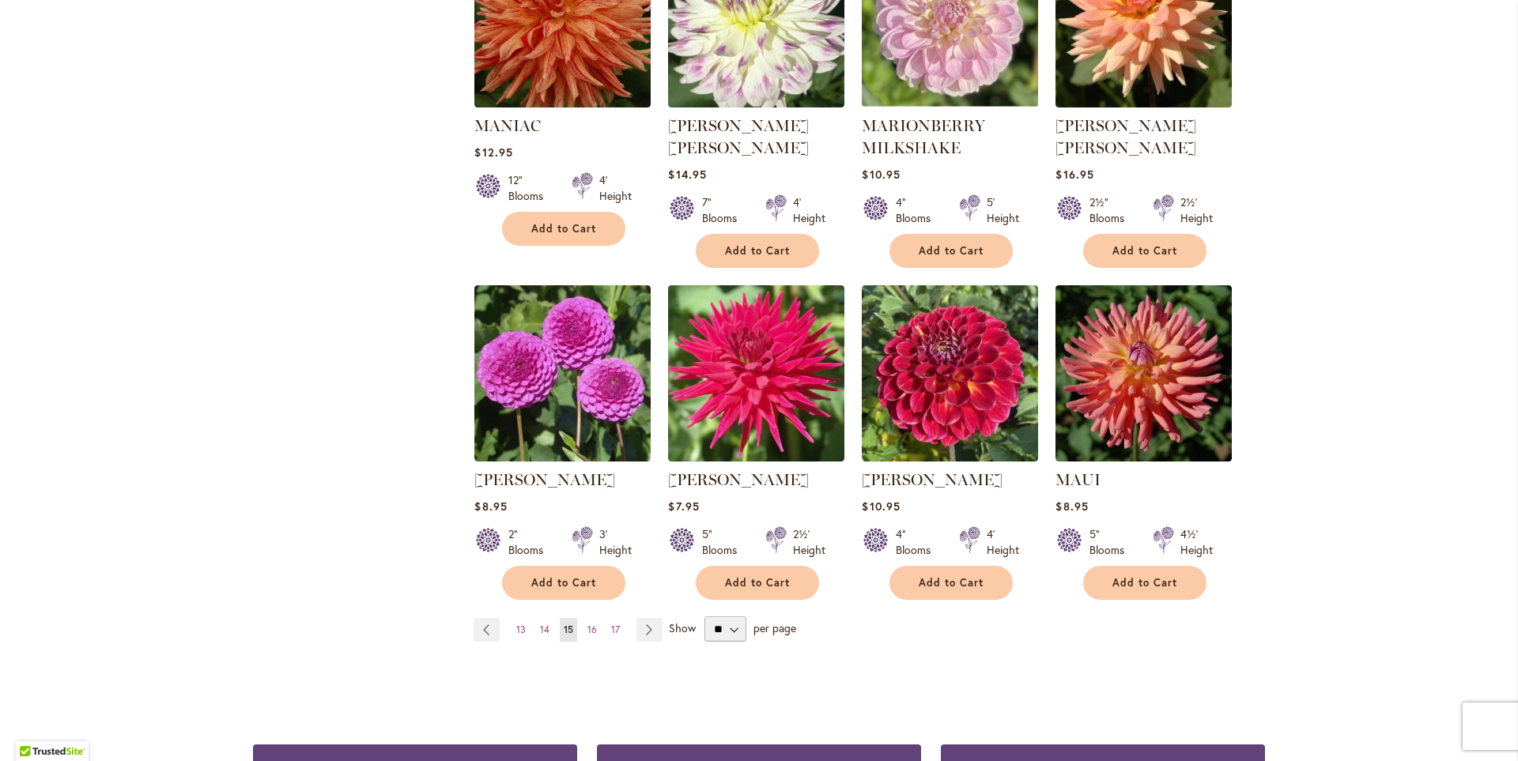
scroll to position [1107, 0]
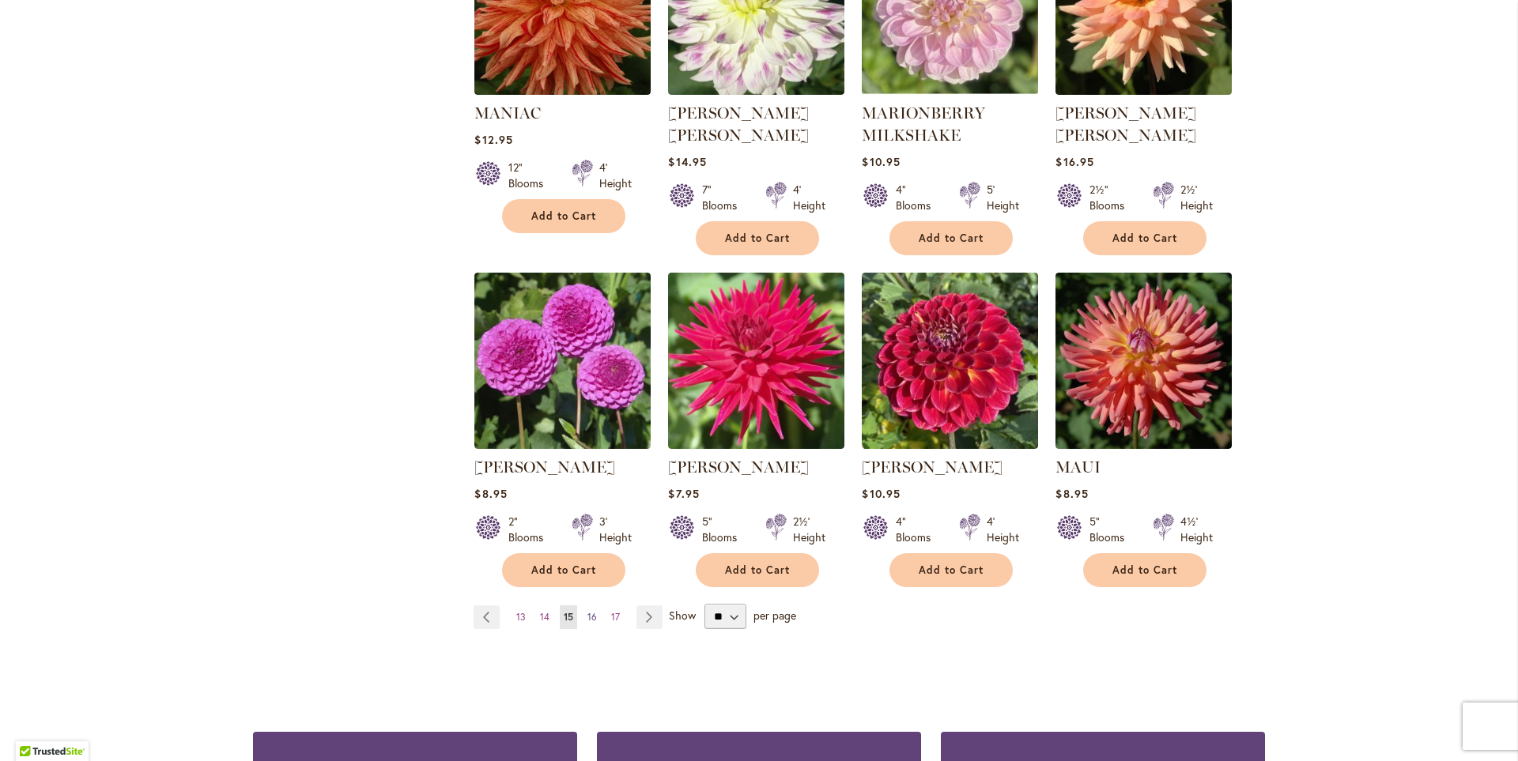
click at [587, 611] on span "16" at bounding box center [591, 617] width 9 height 12
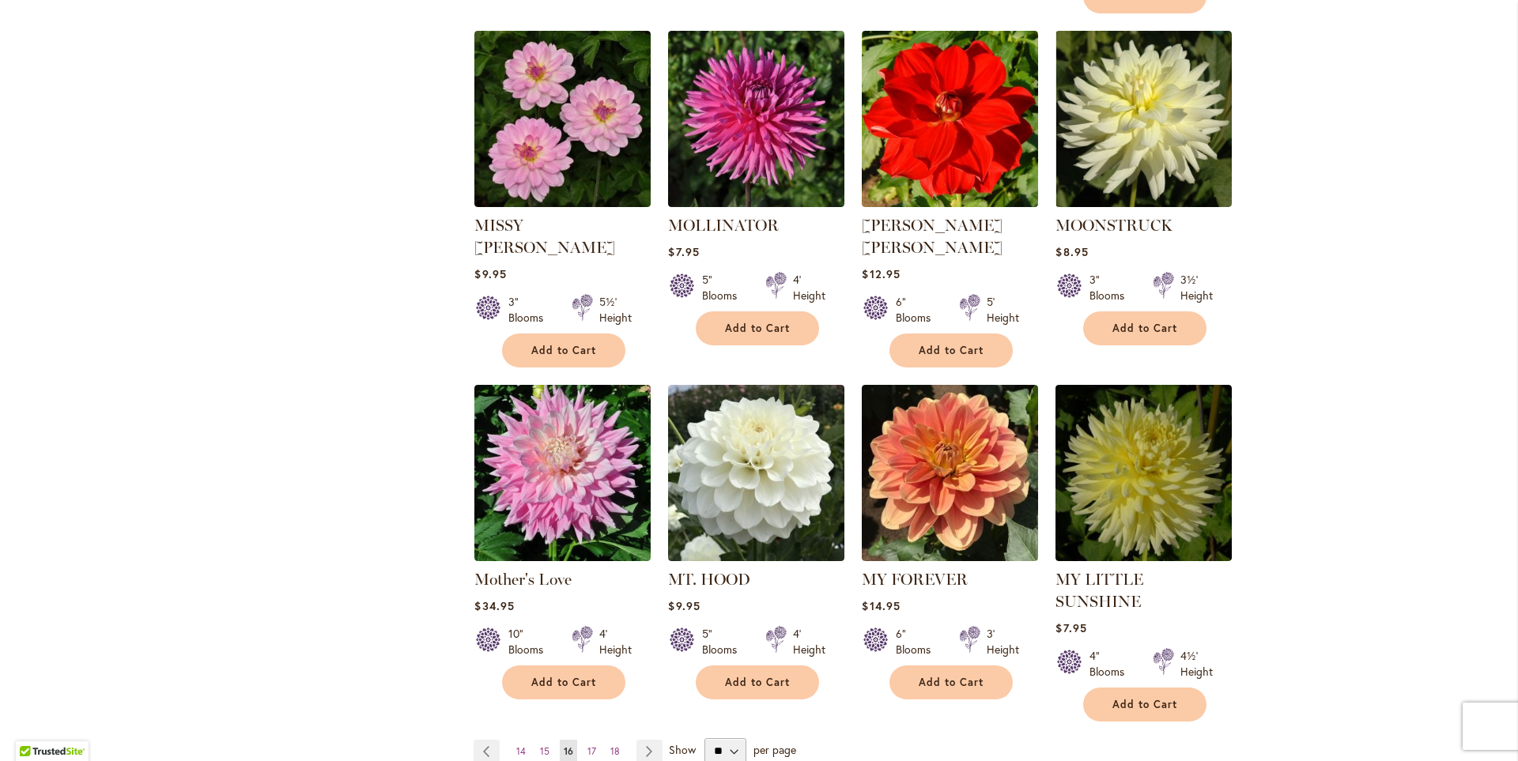
scroll to position [1028, 0]
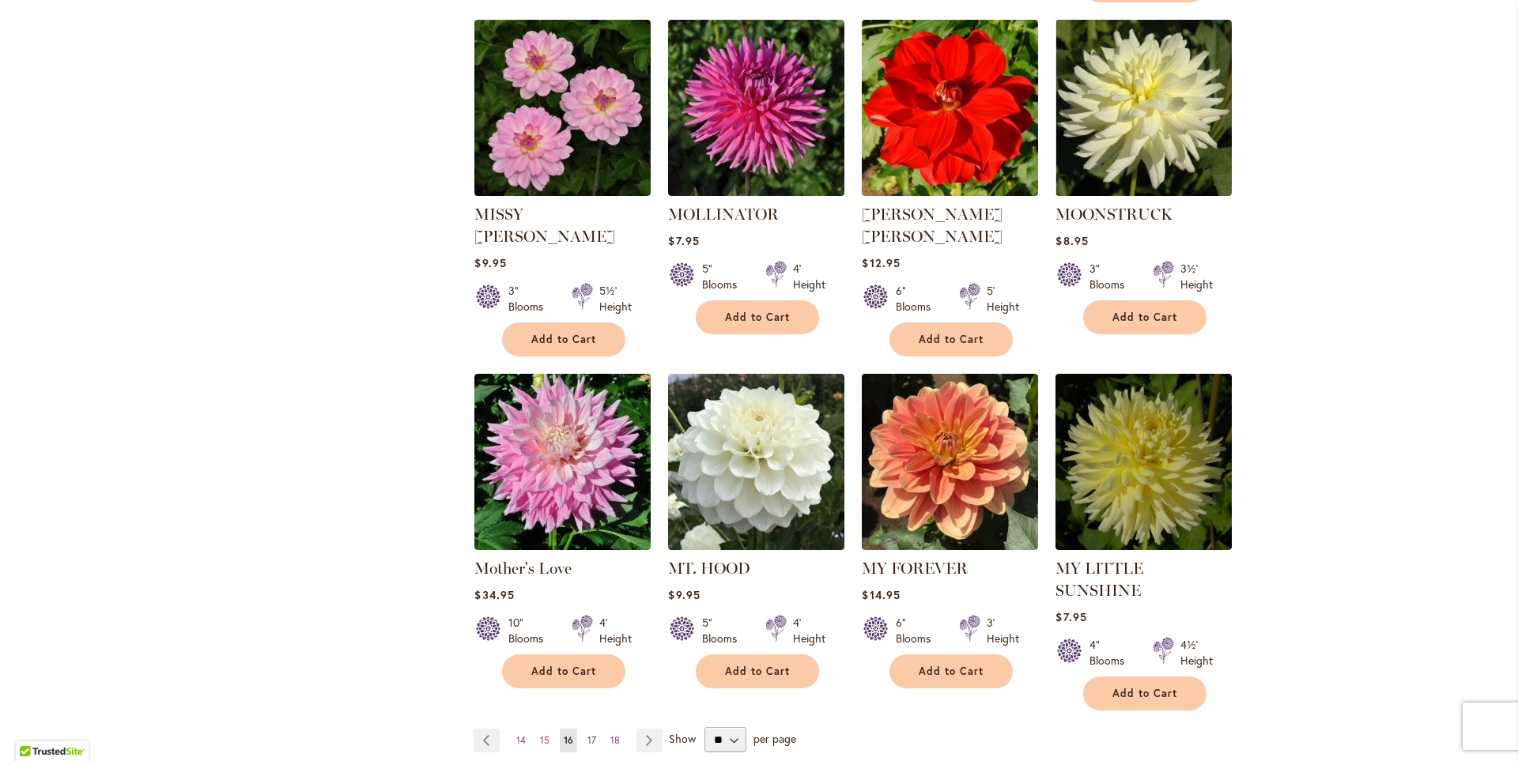
click at [587, 735] on span "17" at bounding box center [591, 741] width 9 height 12
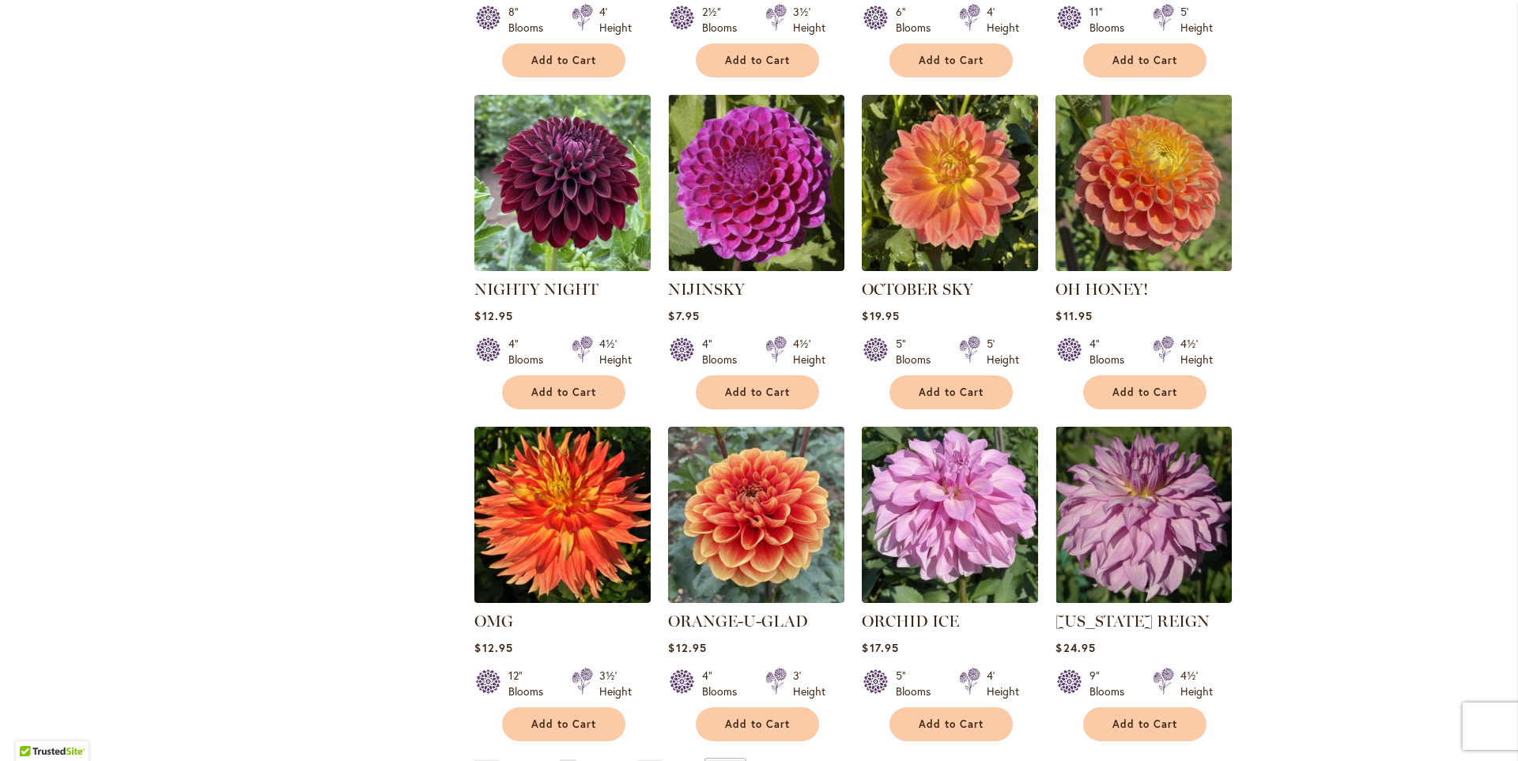
scroll to position [1186, 0]
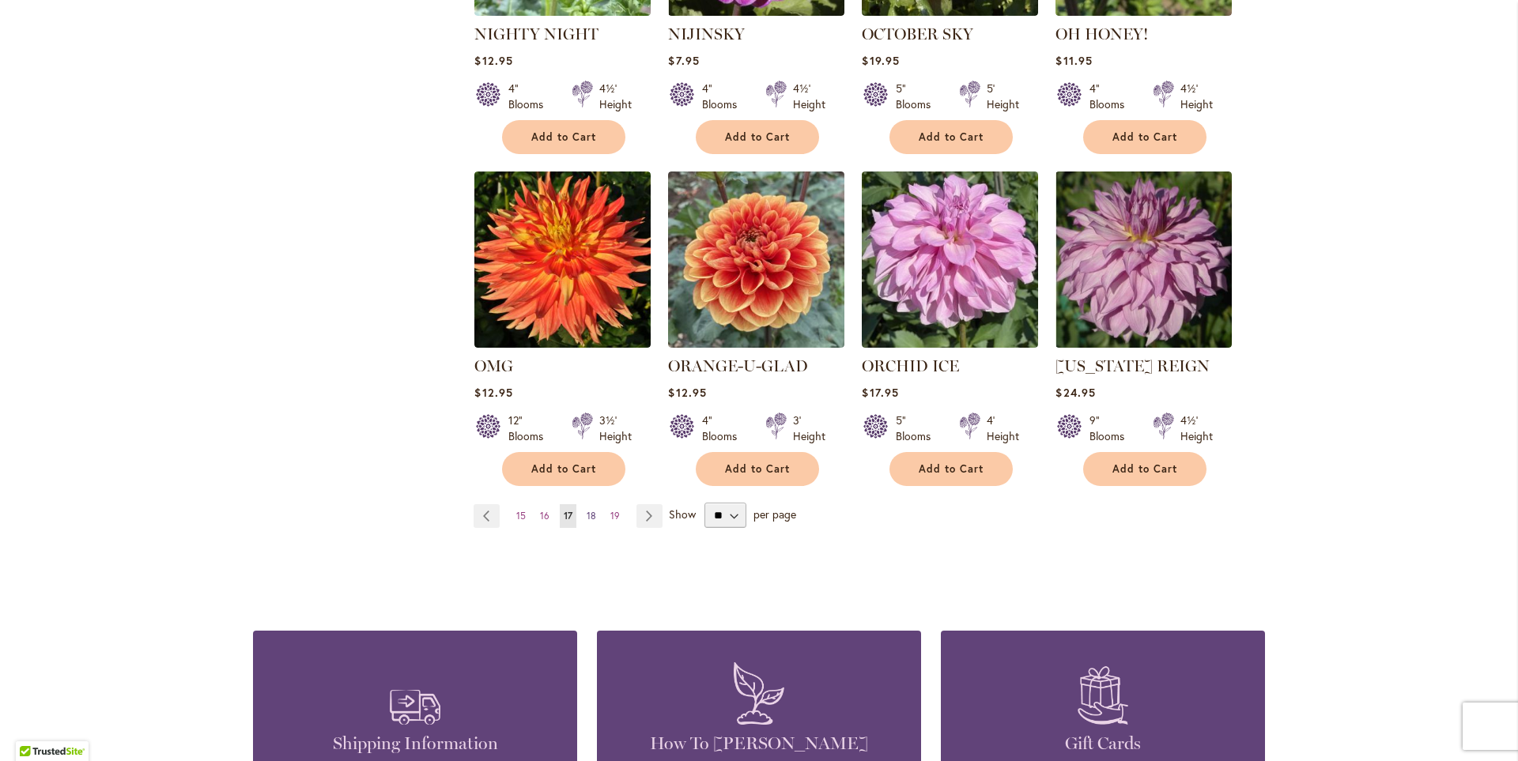
click at [587, 510] on span "18" at bounding box center [591, 516] width 9 height 12
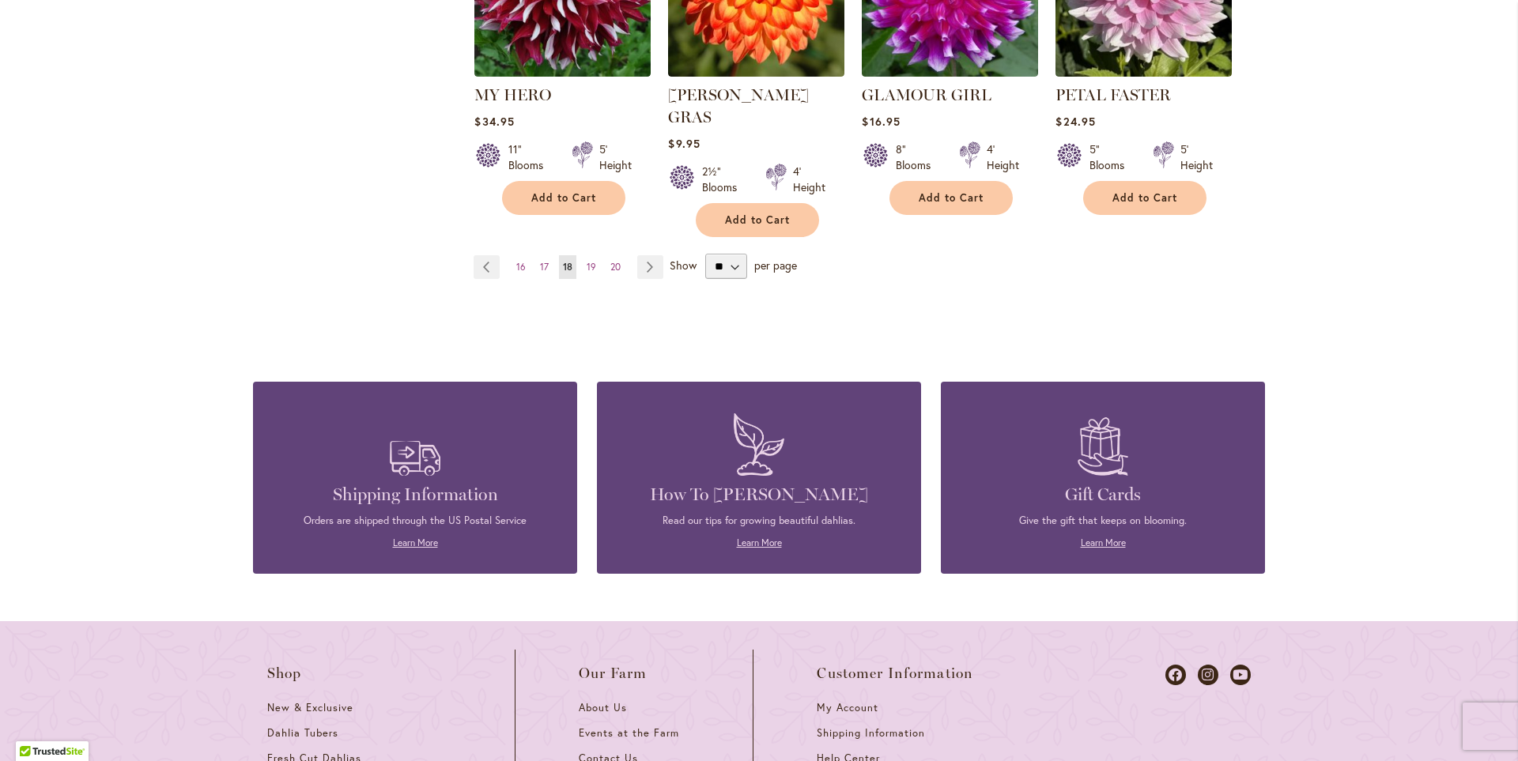
scroll to position [1502, 0]
click at [587, 260] on span "19" at bounding box center [591, 266] width 9 height 12
